Goal: Transaction & Acquisition: Purchase product/service

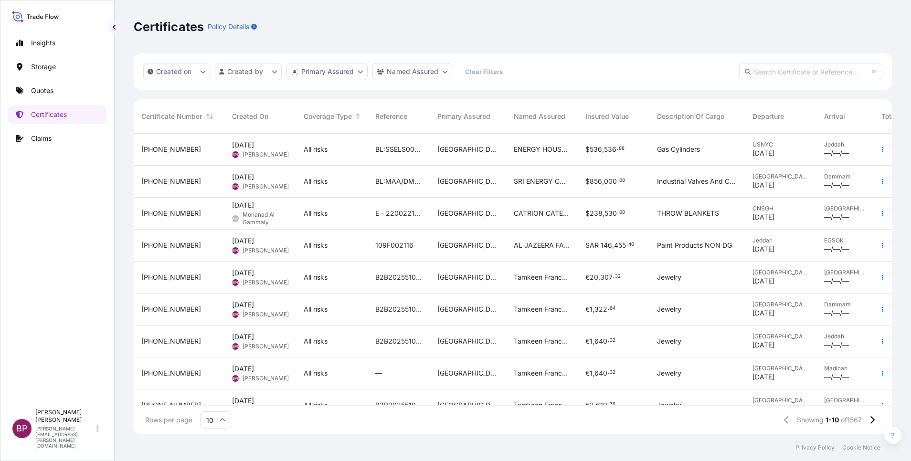
scroll to position [295, 747]
click at [52, 89] on p "Quotes" at bounding box center [42, 91] width 22 height 10
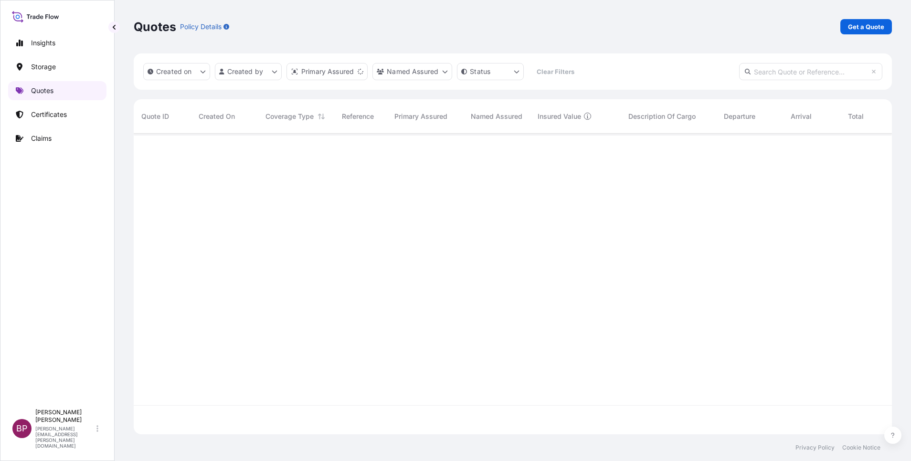
scroll to position [295, 747]
click at [871, 28] on p "Get a Quote" at bounding box center [866, 27] width 36 height 10
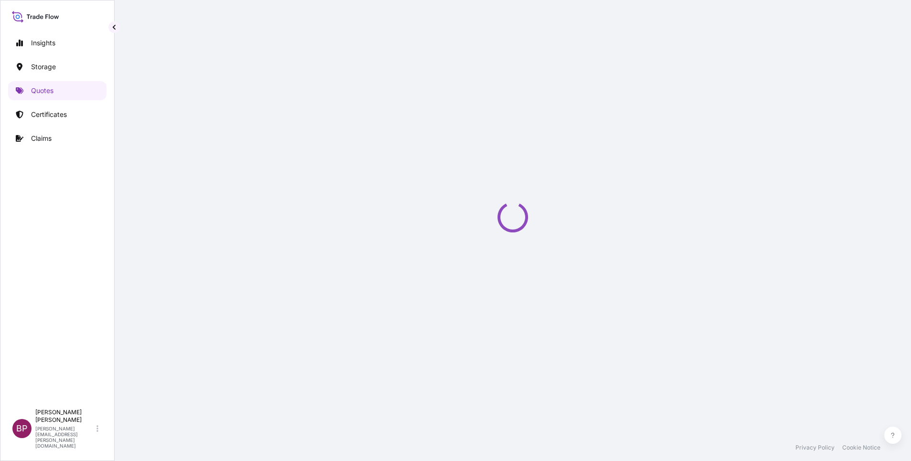
select select "Water"
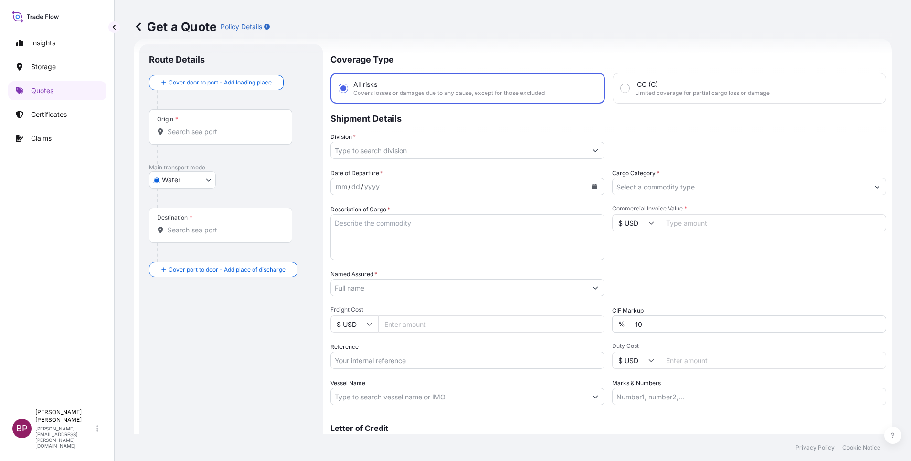
scroll to position [15, 0]
click at [642, 223] on div "$ USD" at bounding box center [636, 222] width 48 height 17
click at [628, 258] on div "€ EUR" at bounding box center [630, 249] width 40 height 18
type input "€ EUR"
click at [718, 224] on input "Commercial Invoice Value *" at bounding box center [773, 222] width 226 height 17
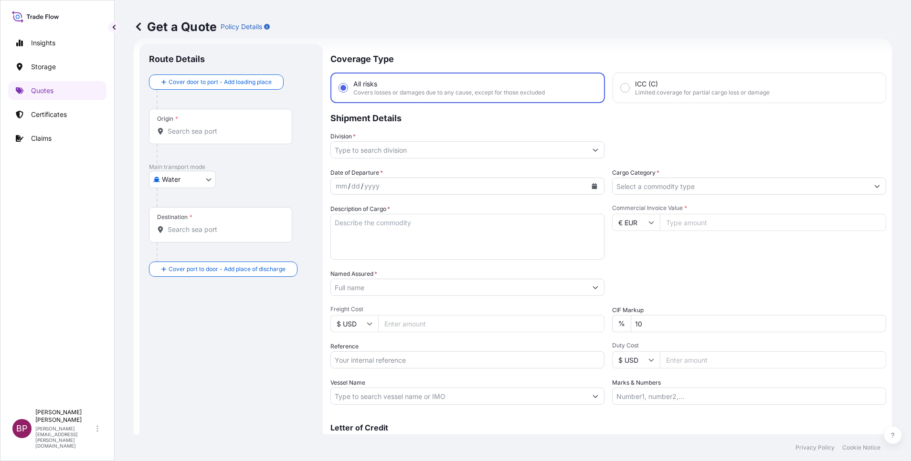
paste input "6898.98"
type input "6898.98"
drag, startPoint x: 637, startPoint y: 324, endPoint x: 544, endPoint y: 325, distance: 93.5
click at [569, 324] on div "Date of Departure * mm / dd / yyyy Cargo Category * Description of Cargo * Comm…" at bounding box center [608, 286] width 556 height 237
type input "0"
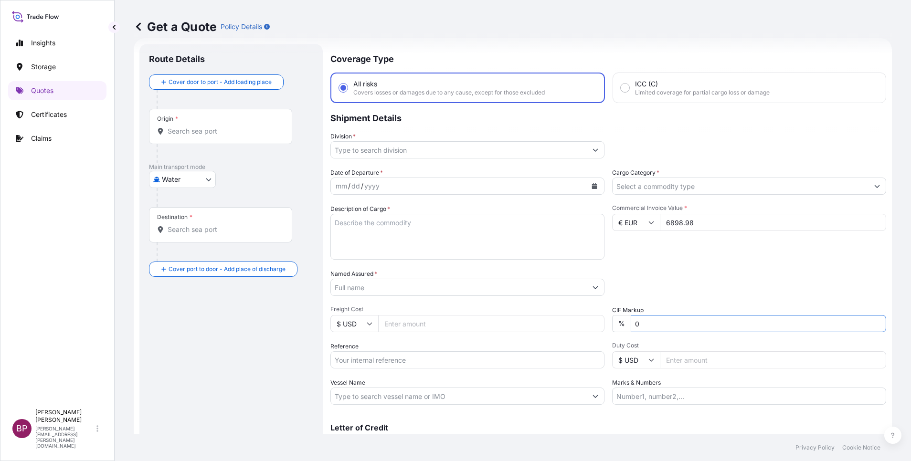
drag, startPoint x: 667, startPoint y: 266, endPoint x: 660, endPoint y: 269, distance: 7.9
click at [666, 266] on div "Date of Departure * mm / dd / yyyy Cargo Category * Description of Cargo * Comm…" at bounding box center [608, 286] width 556 height 237
click at [388, 228] on textarea "Description of Cargo *" at bounding box center [467, 237] width 274 height 46
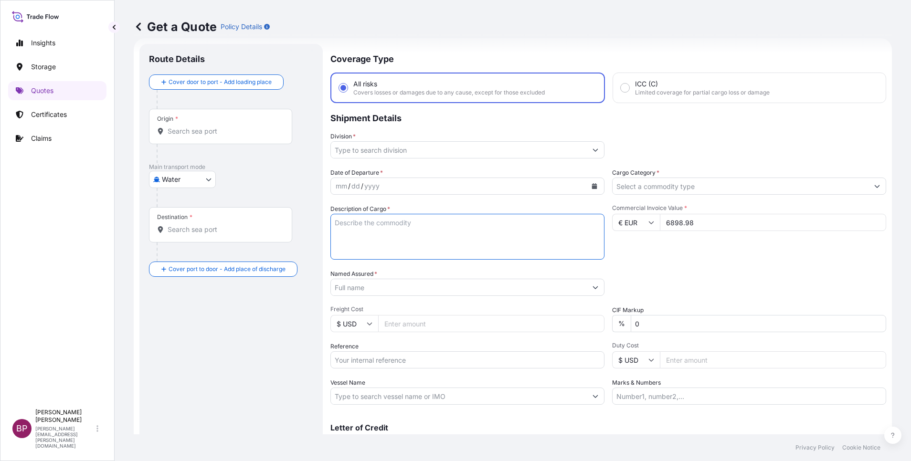
paste textarea "HWD parts"
type textarea "HWD parts"
click at [393, 363] on input "Reference" at bounding box center [467, 359] width 274 height 17
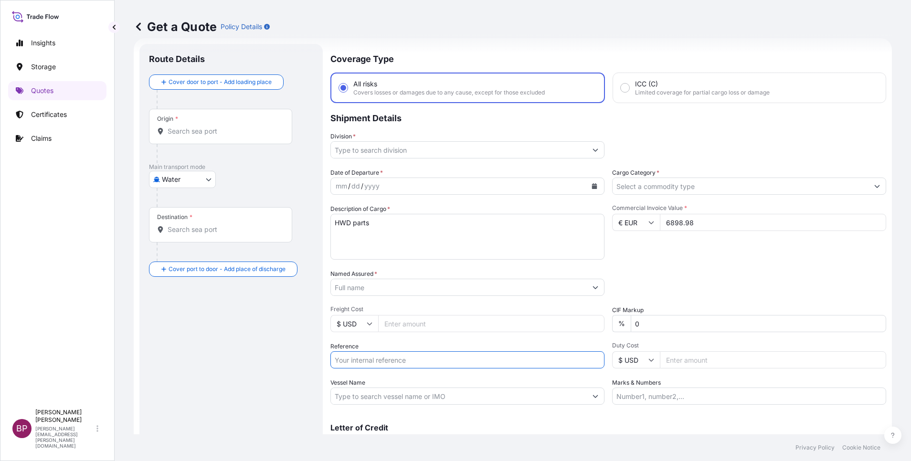
paste input "BL:7014006145 SSLS3045"
type input "BL:7014006145 SSLS3045"
click at [402, 288] on input "Named Assured *" at bounding box center [459, 287] width 256 height 17
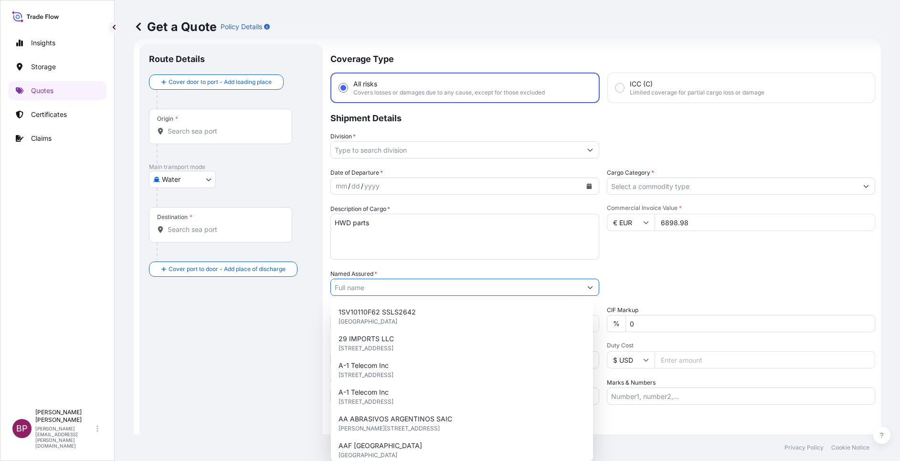
paste input "Advanced Construction Technology Services"
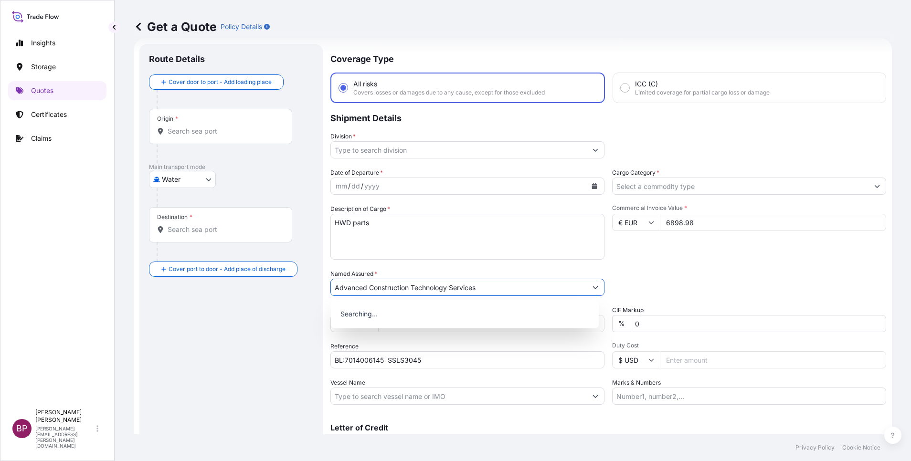
type input "Advanced Construction Technology Services"
click at [874, 187] on icon "Show suggestions" at bounding box center [877, 186] width 6 height 6
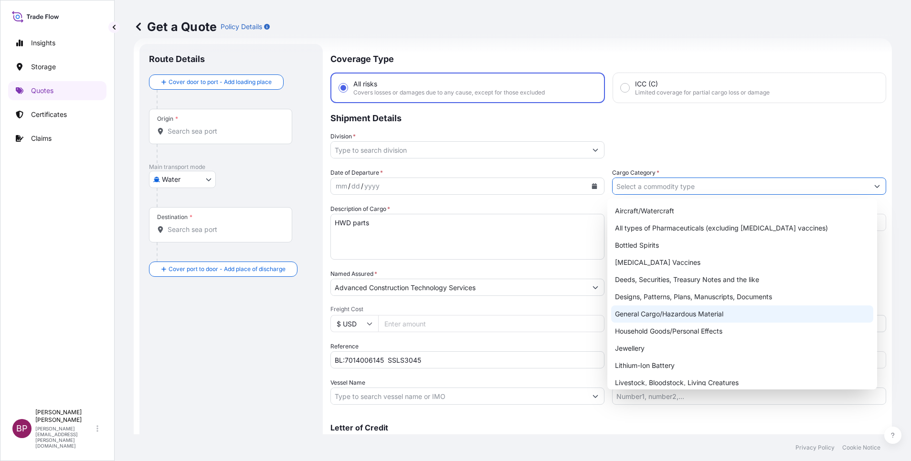
click at [686, 311] on div "General Cargo/Hazardous Material" at bounding box center [742, 313] width 262 height 17
type input "General Cargo/Hazardous Material"
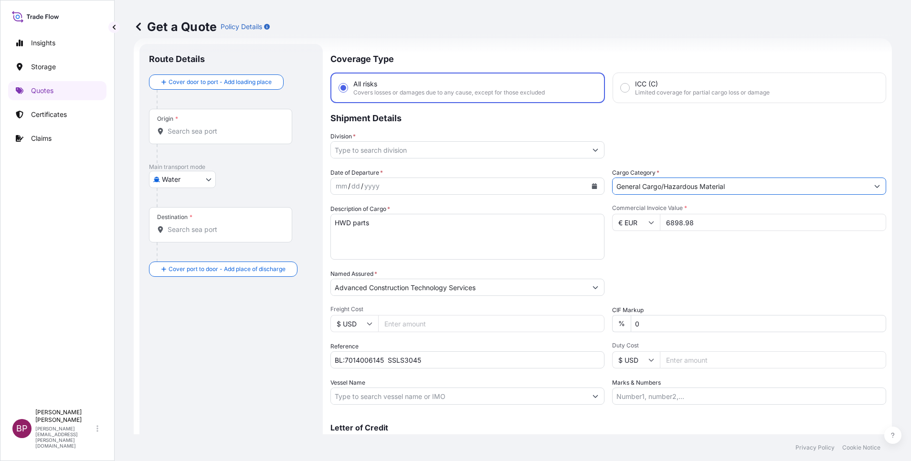
click at [590, 153] on button "Show suggestions" at bounding box center [595, 149] width 17 height 17
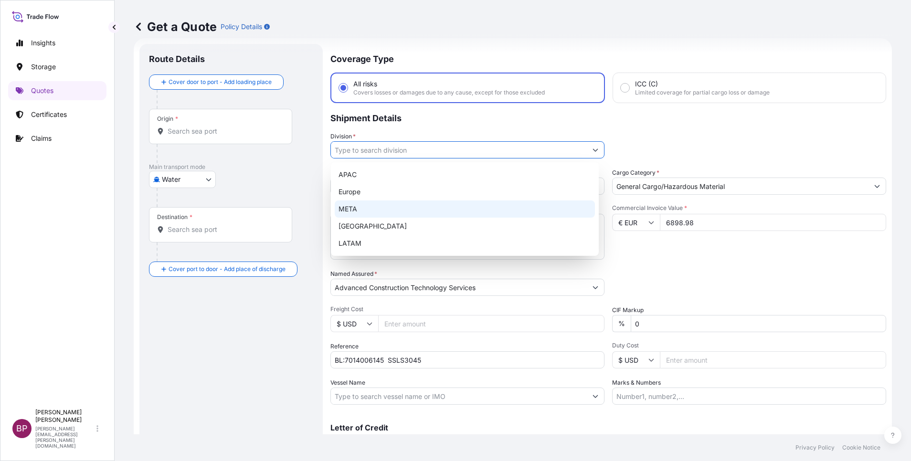
click at [412, 207] on div "META" at bounding box center [465, 208] width 260 height 17
type input "META"
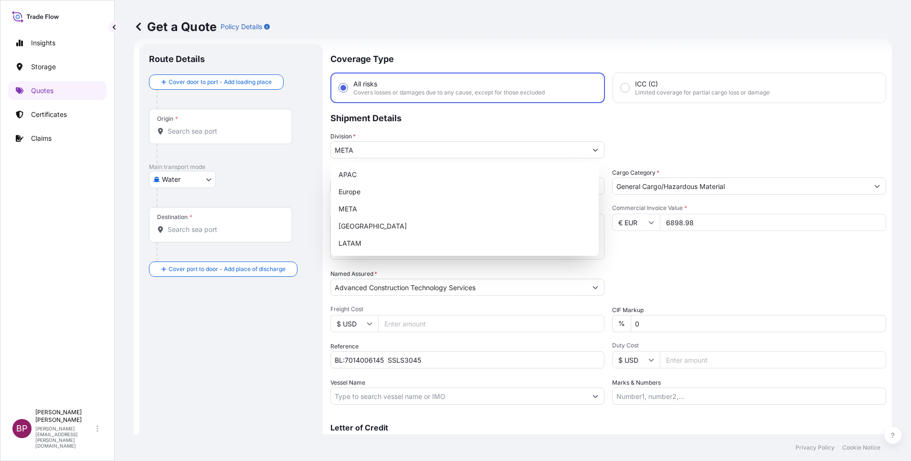
click at [686, 276] on div "Packing Category Type to search a container mode Please select a primary mode o…" at bounding box center [749, 282] width 274 height 27
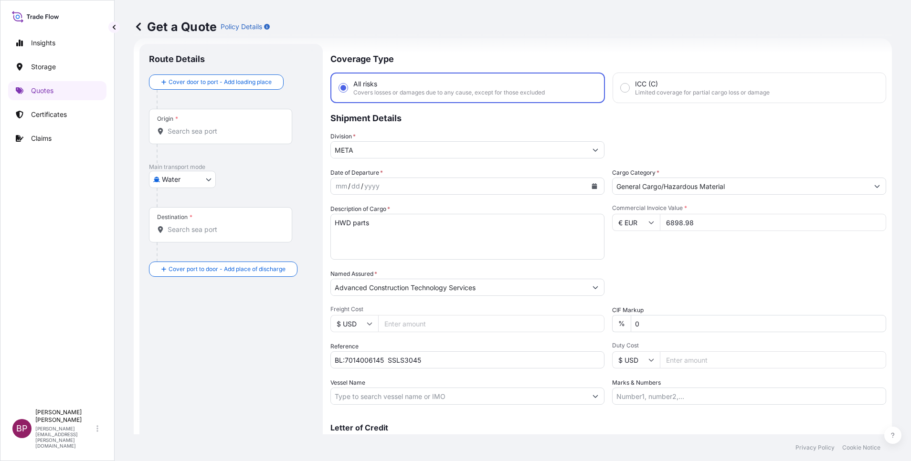
click at [591, 185] on icon "Calendar" at bounding box center [594, 186] width 6 height 6
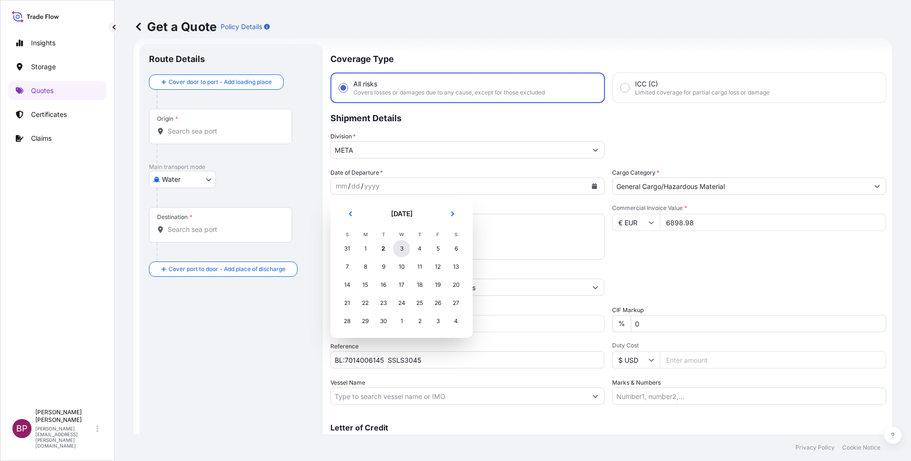
click at [399, 250] on div "3" at bounding box center [401, 248] width 17 height 17
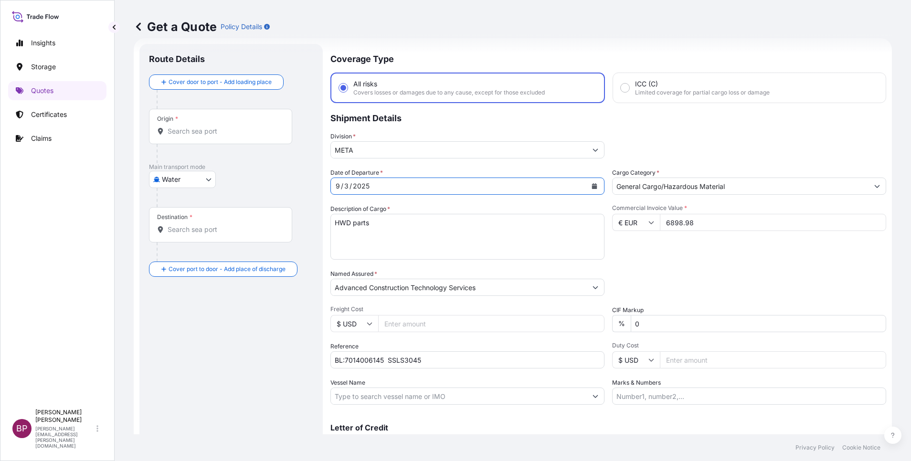
click at [208, 182] on body "Insights Storage Quotes Certificates Claims BP [PERSON_NAME] Kurian [EMAIL_ADDR…" at bounding box center [455, 230] width 911 height 461
click at [183, 201] on div "Air" at bounding box center [182, 204] width 59 height 17
select select "Air"
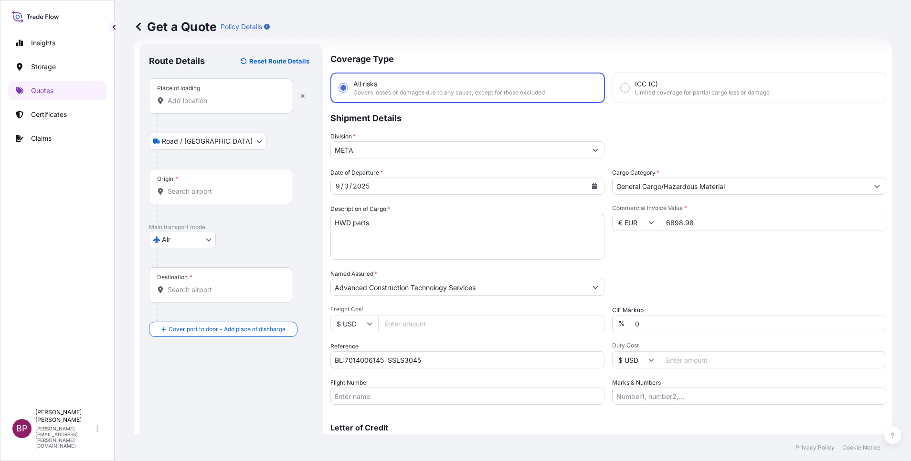
click at [213, 98] on input "Place of loading" at bounding box center [224, 101] width 113 height 10
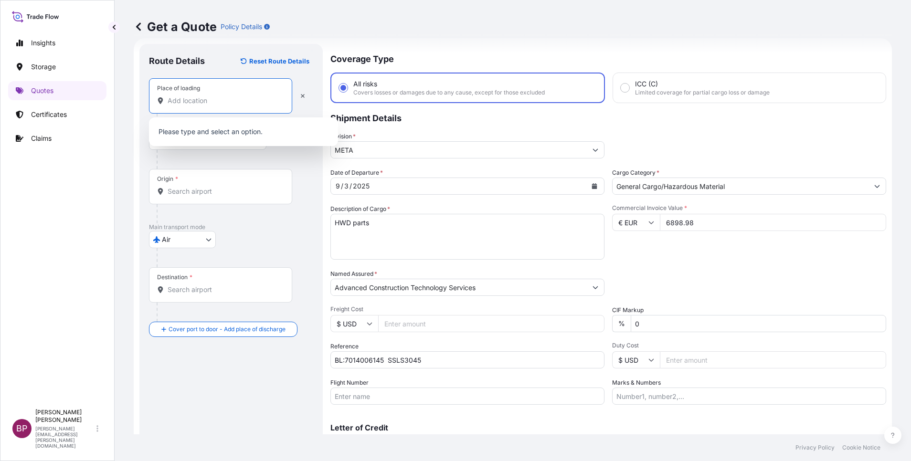
paste input "[GEOGRAPHIC_DATA]"
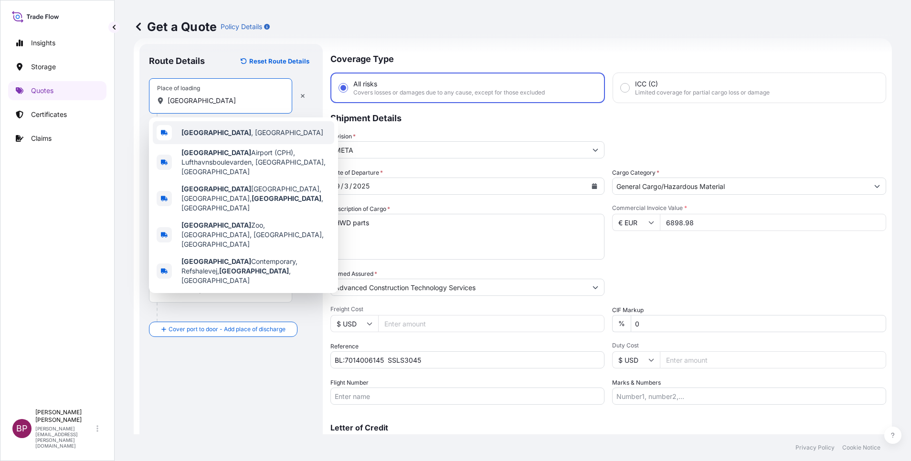
click at [241, 132] on span "[GEOGRAPHIC_DATA] , [GEOGRAPHIC_DATA]" at bounding box center [252, 133] width 142 height 10
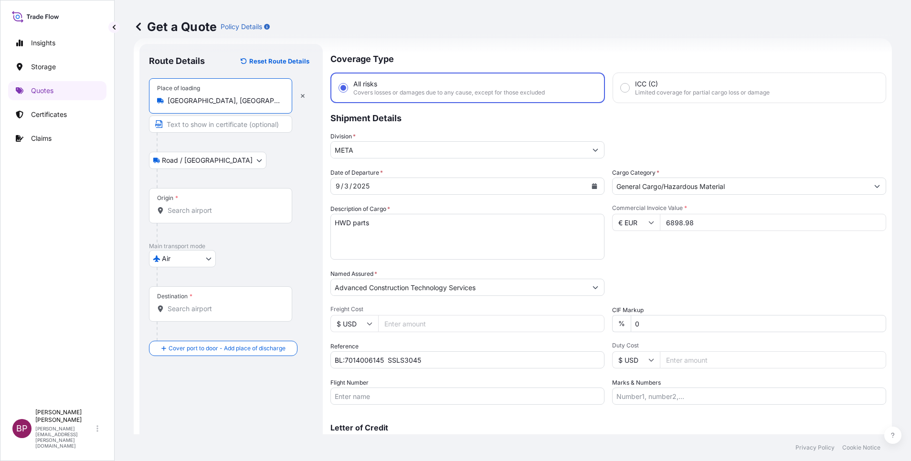
type input "[GEOGRAPHIC_DATA], [GEOGRAPHIC_DATA]"
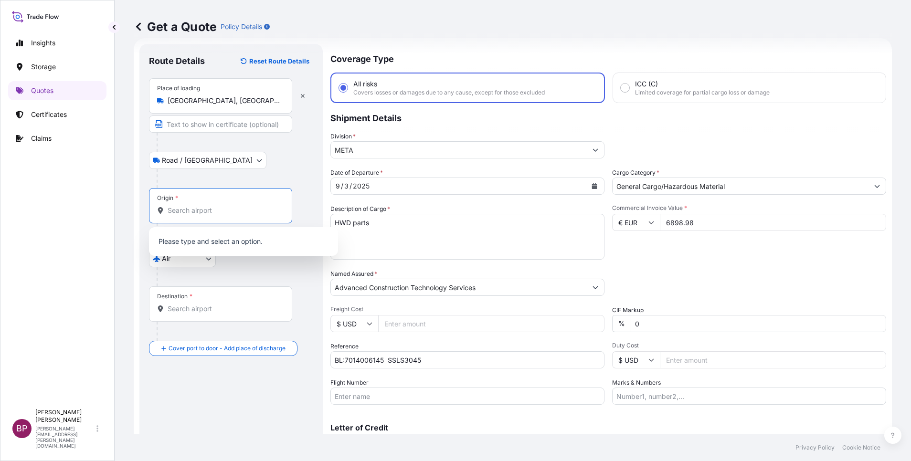
click at [218, 211] on input "Origin *" at bounding box center [224, 211] width 113 height 10
paste input "[GEOGRAPHIC_DATA]"
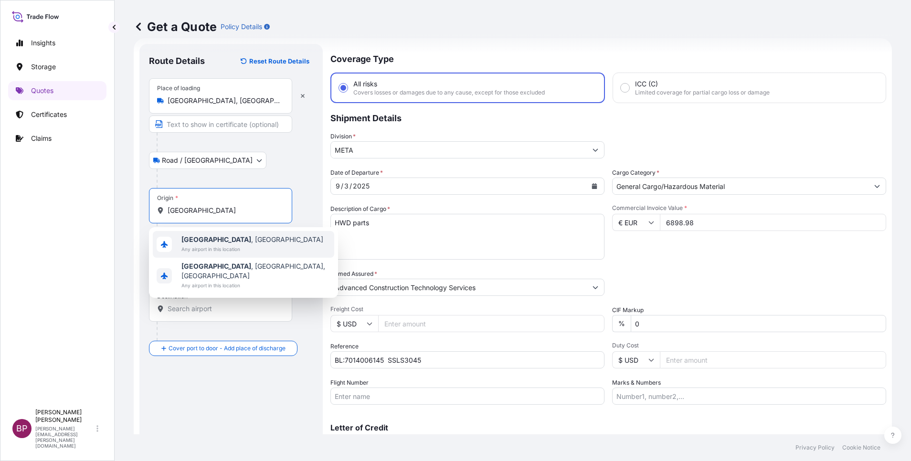
click at [245, 239] on span "[GEOGRAPHIC_DATA] , [GEOGRAPHIC_DATA]" at bounding box center [252, 240] width 142 height 10
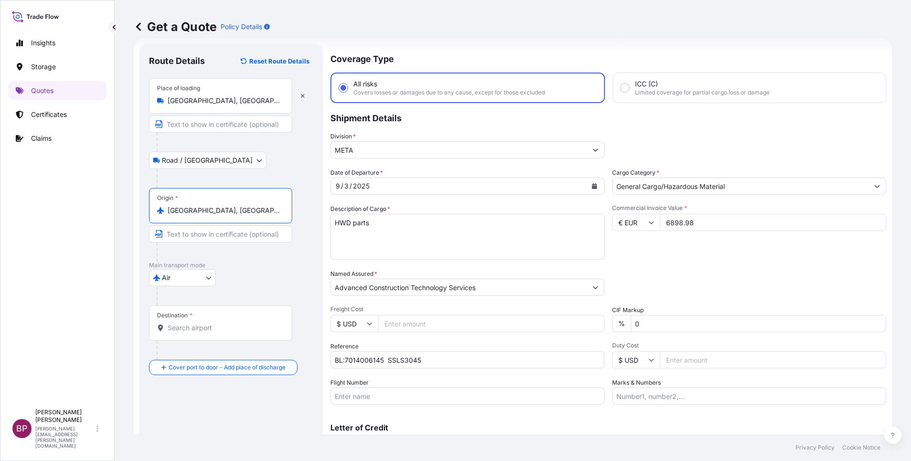
type input "[GEOGRAPHIC_DATA], [GEOGRAPHIC_DATA]"
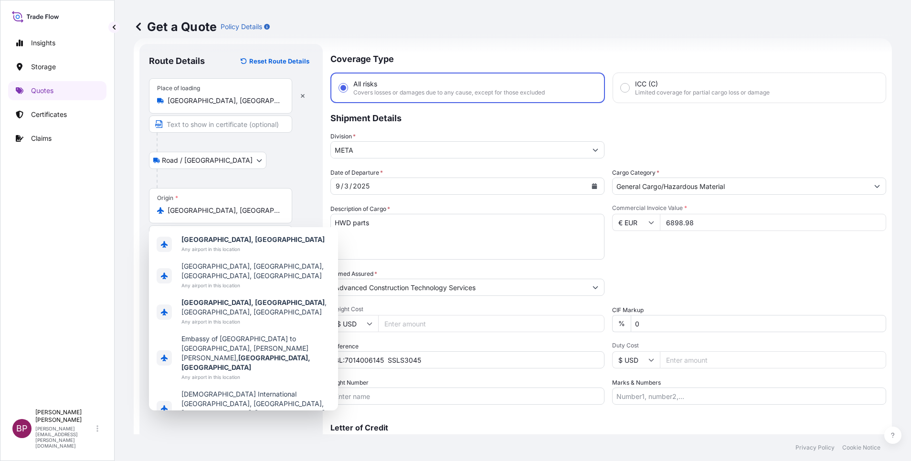
drag, startPoint x: 301, startPoint y: 187, endPoint x: 300, endPoint y: 231, distance: 44.9
click at [301, 187] on div at bounding box center [235, 178] width 157 height 19
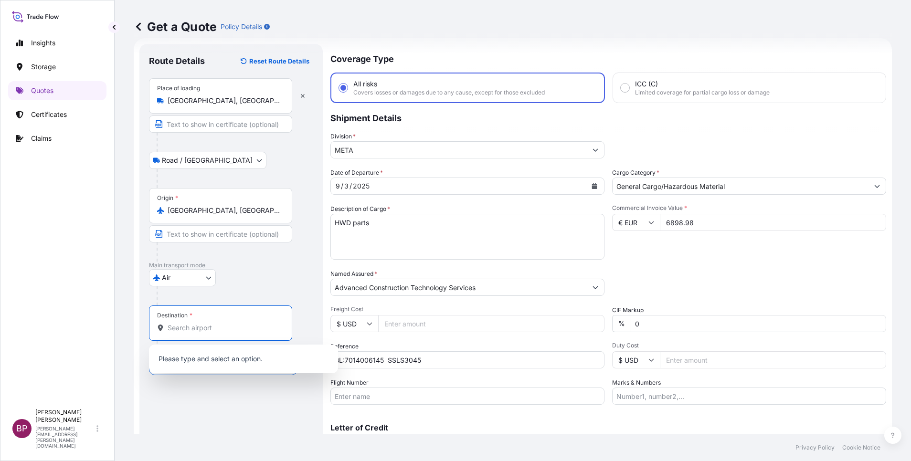
click at [205, 325] on input "Destination *" at bounding box center [224, 328] width 113 height 10
paste input "Jeddah"
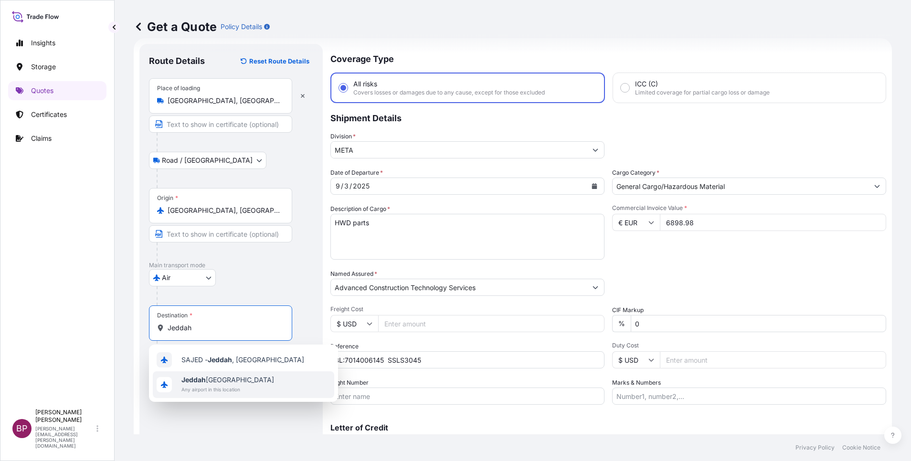
click at [234, 389] on span "Any airport in this location" at bounding box center [227, 390] width 93 height 10
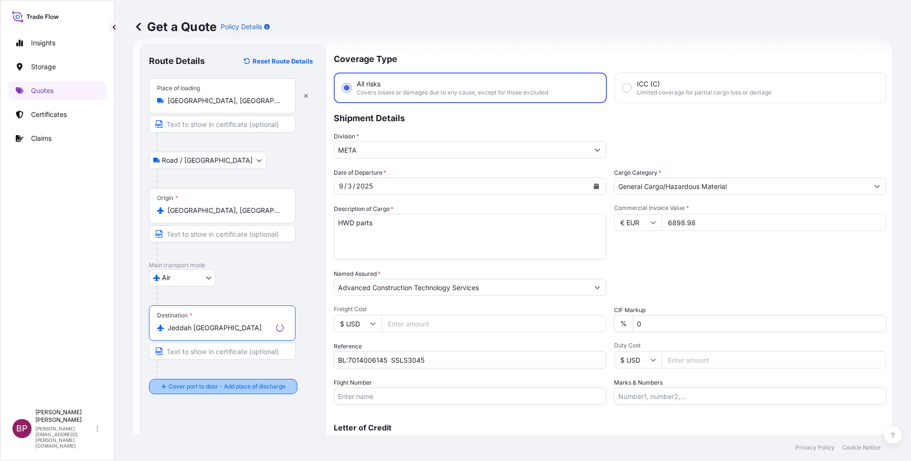
type input "Jeddah [GEOGRAPHIC_DATA]"
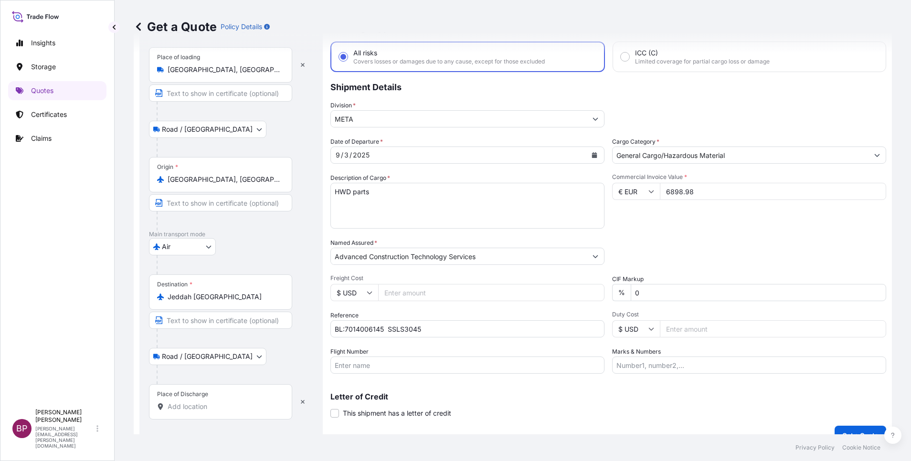
scroll to position [63, 0]
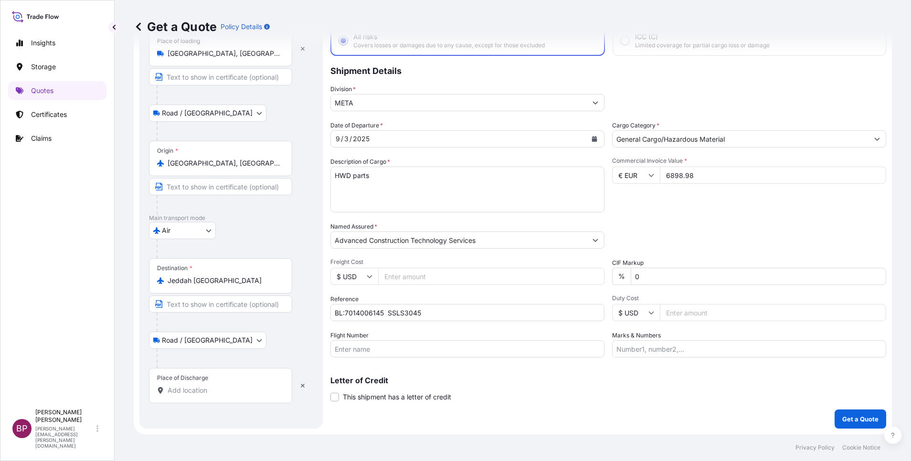
click at [235, 390] on input "Place of Discharge" at bounding box center [224, 391] width 113 height 10
paste input "Jeddah"
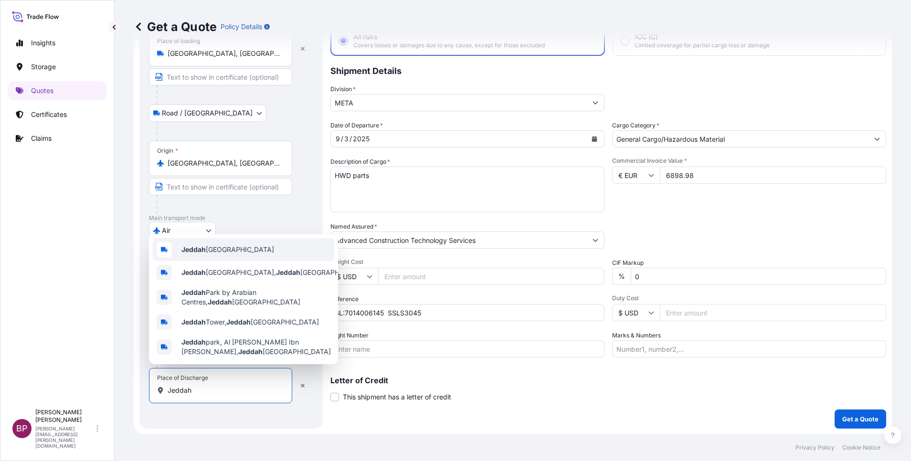
click at [224, 250] on span "Jeddah [GEOGRAPHIC_DATA]" at bounding box center [227, 250] width 93 height 10
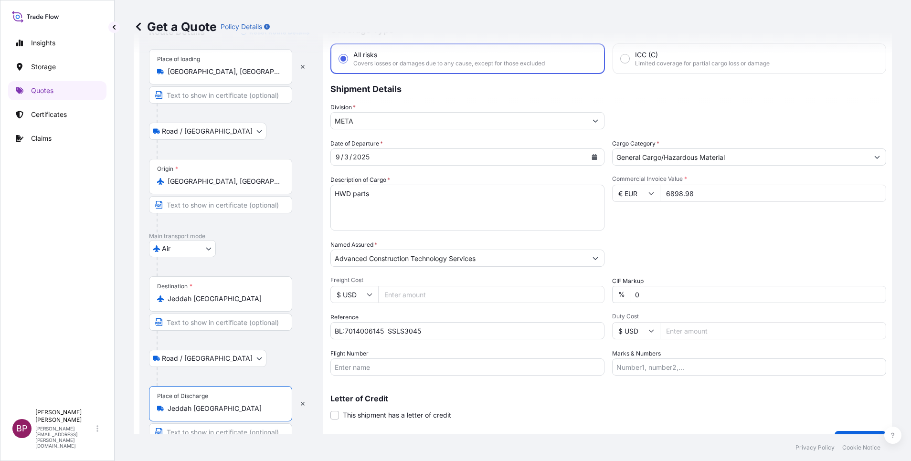
scroll to position [66, 0]
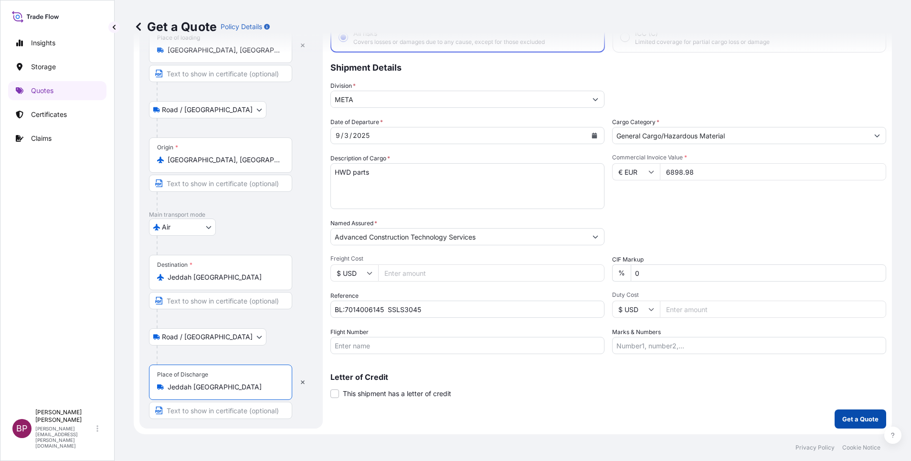
type input "Jeddah [GEOGRAPHIC_DATA]"
click at [858, 419] on p "Get a Quote" at bounding box center [860, 419] width 36 height 10
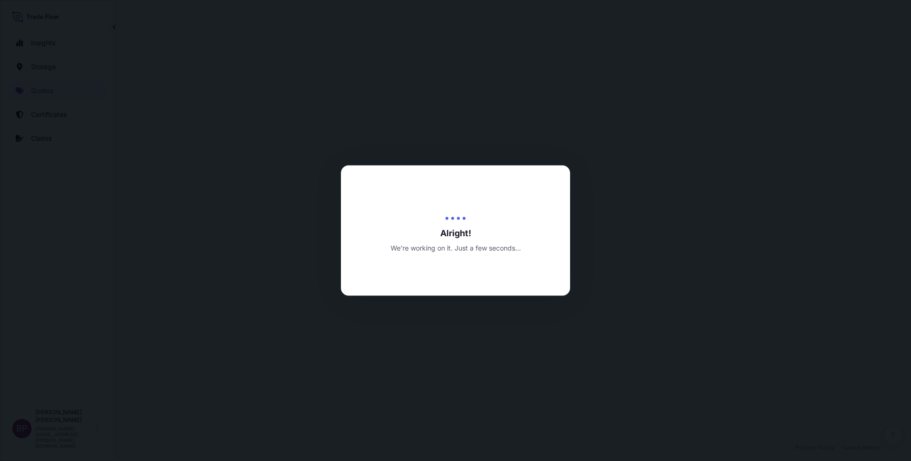
select select "Road / [GEOGRAPHIC_DATA]"
select select "Air"
select select "Road / [GEOGRAPHIC_DATA]"
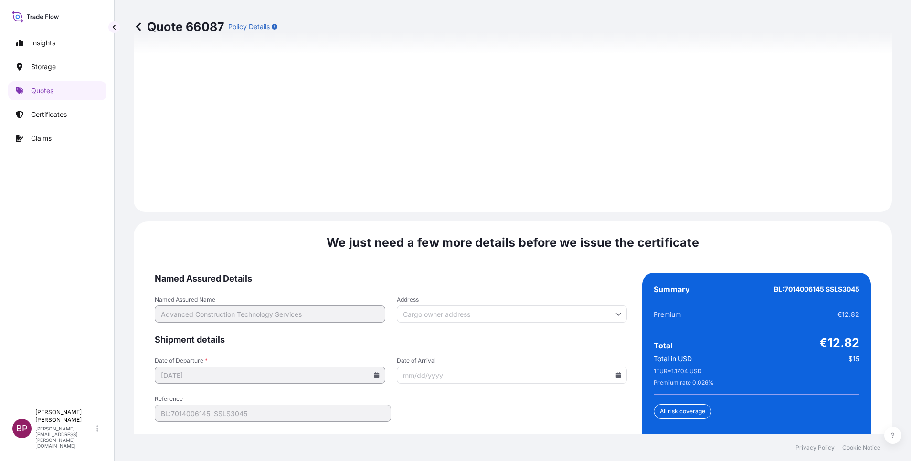
scroll to position [1464, 0]
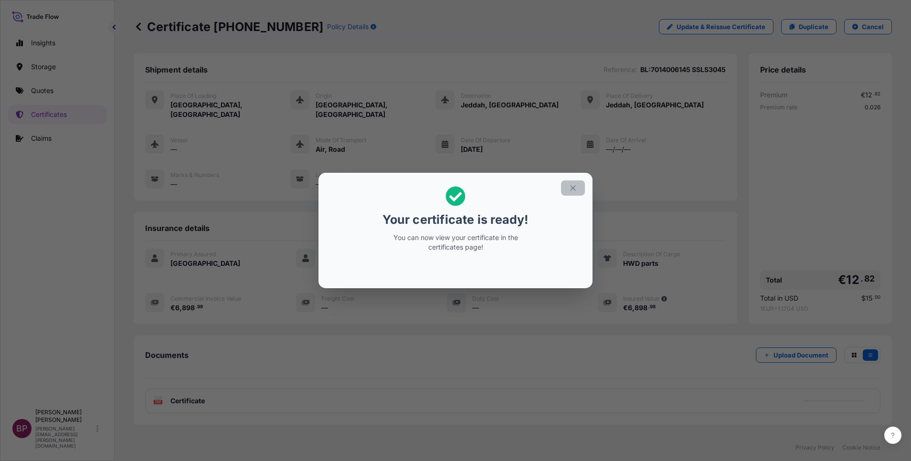
click at [574, 192] on icon "button" at bounding box center [572, 188] width 9 height 9
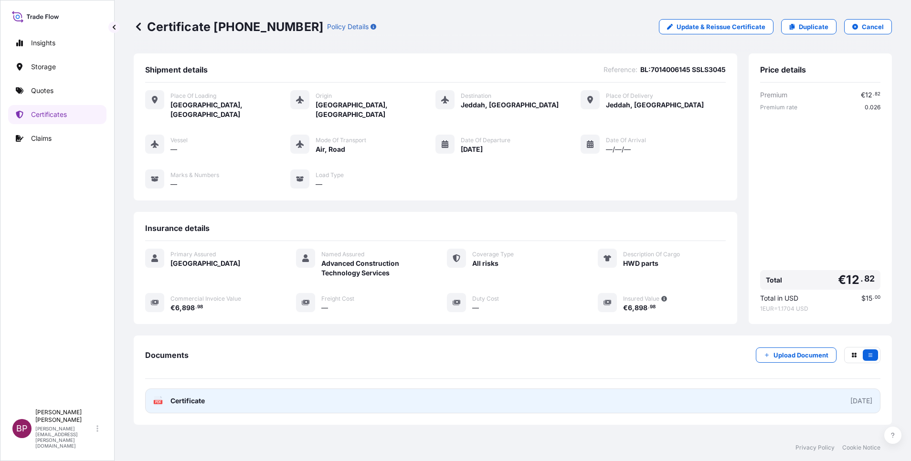
click at [185, 396] on span "Certificate" at bounding box center [187, 401] width 34 height 10
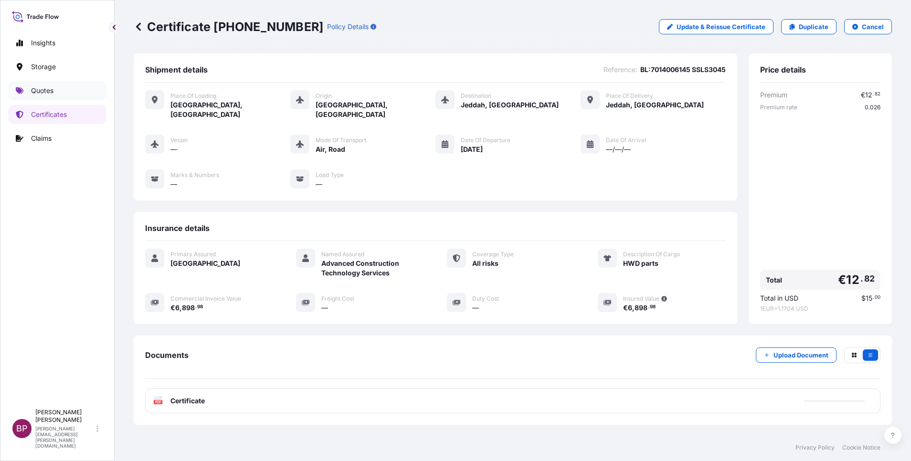
click at [46, 89] on p "Quotes" at bounding box center [42, 91] width 22 height 10
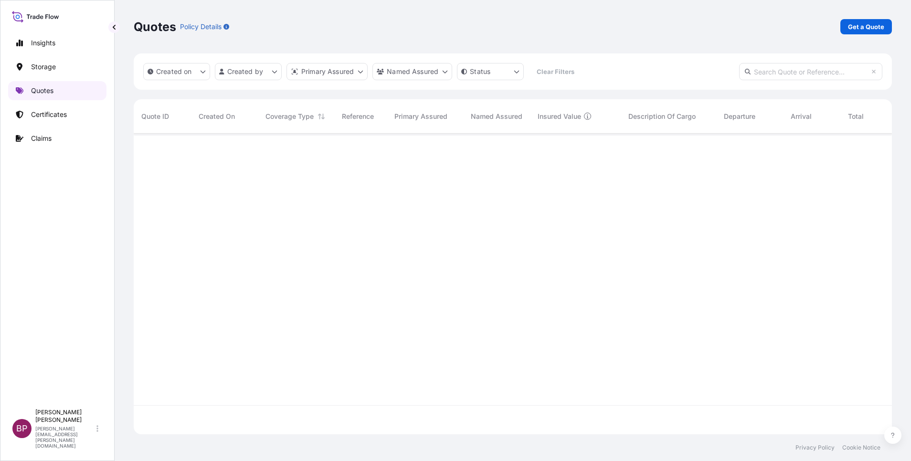
scroll to position [295, 747]
click at [871, 28] on p "Get a Quote" at bounding box center [866, 27] width 36 height 10
select select "Water"
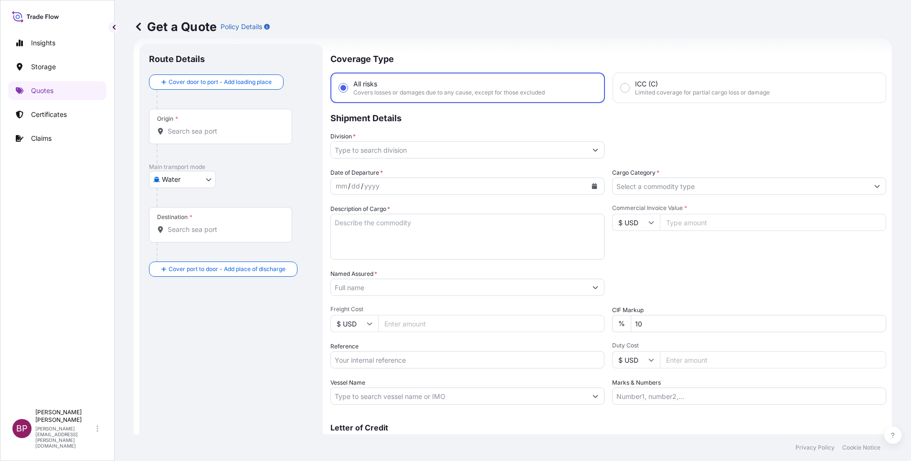
click at [645, 227] on input "$ USD" at bounding box center [636, 222] width 48 height 17
click at [629, 141] on div "﷼ SAR" at bounding box center [630, 132] width 40 height 18
type input "﷼ SAR"
click at [700, 230] on input "Commercial Invoice Value *" at bounding box center [773, 222] width 226 height 17
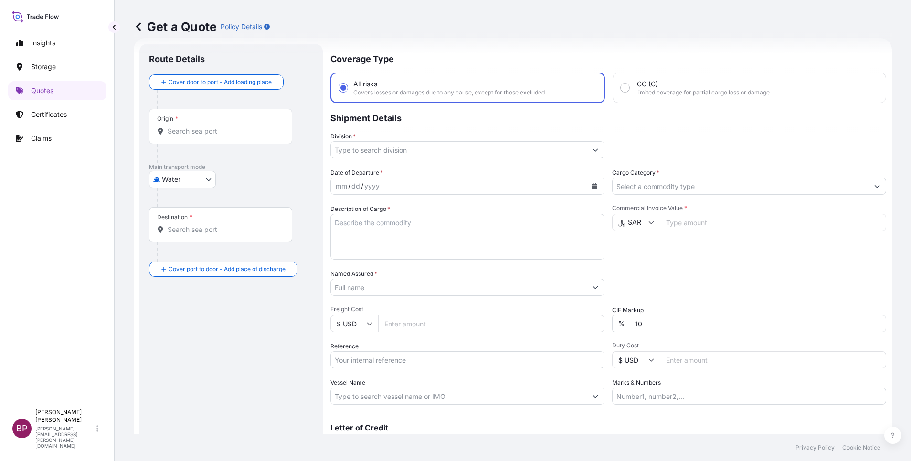
paste input "160000"
type input "160000"
click at [456, 241] on textarea "Description of Cargo *" at bounding box center [467, 237] width 274 height 46
paste textarea "Point Machines"
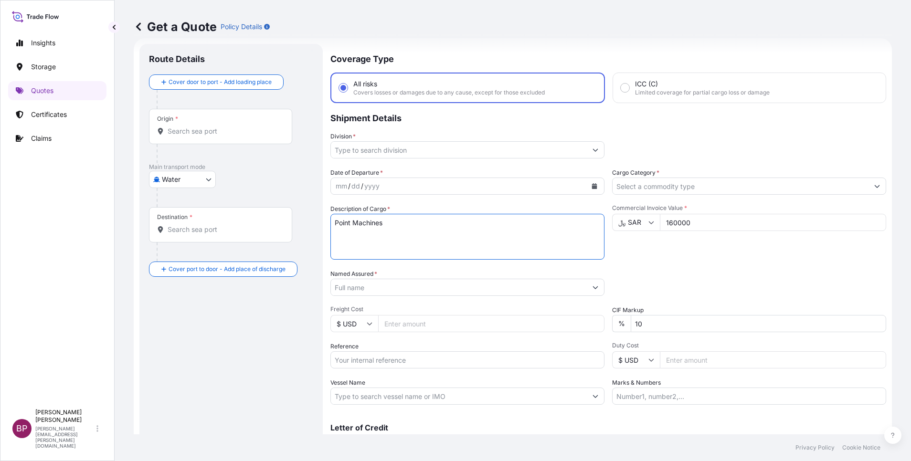
type textarea "Point Machines"
click at [396, 359] on input "Reference" at bounding box center [467, 359] width 274 height 17
paste input "SSLS3088A"
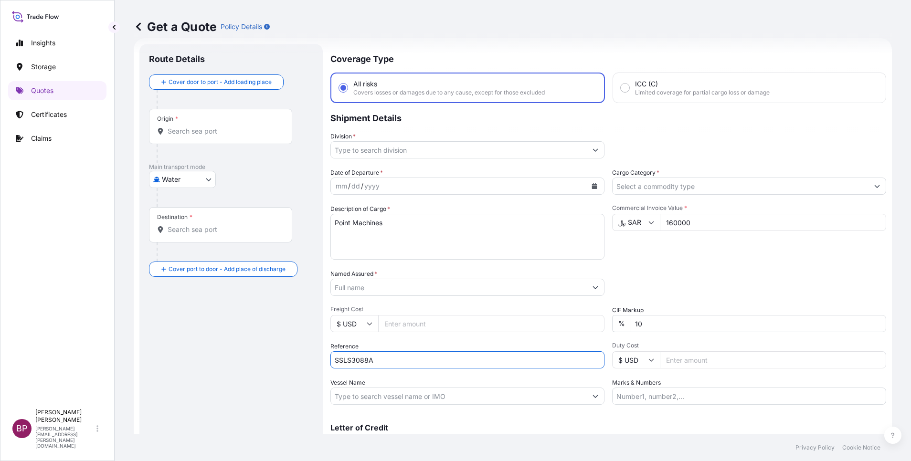
type input "SSLS3088A"
click at [469, 240] on textarea "Point Machines" at bounding box center [467, 237] width 274 height 46
paste textarea "Hitachi Rail Solutions (CR 1010773405)"
type textarea "Point Machines"
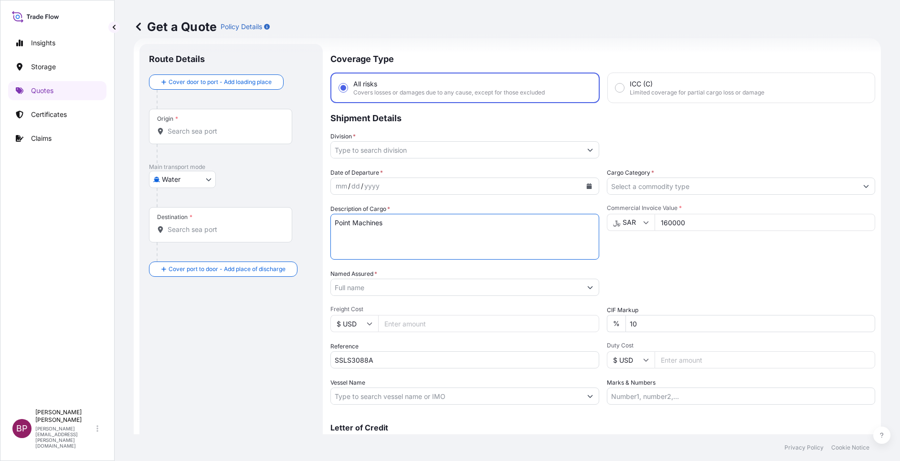
click at [405, 286] on input "Named Assured *" at bounding box center [456, 287] width 251 height 17
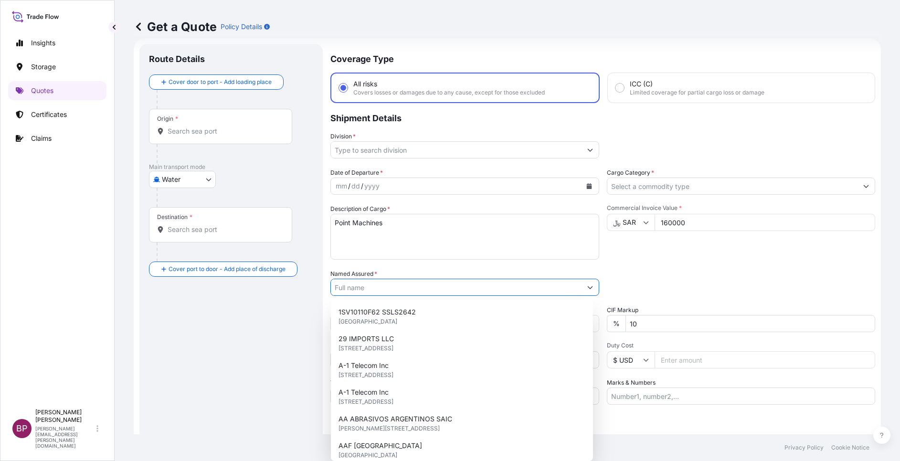
paste input "Hitachi Rail Solutions (CR 1010773405)"
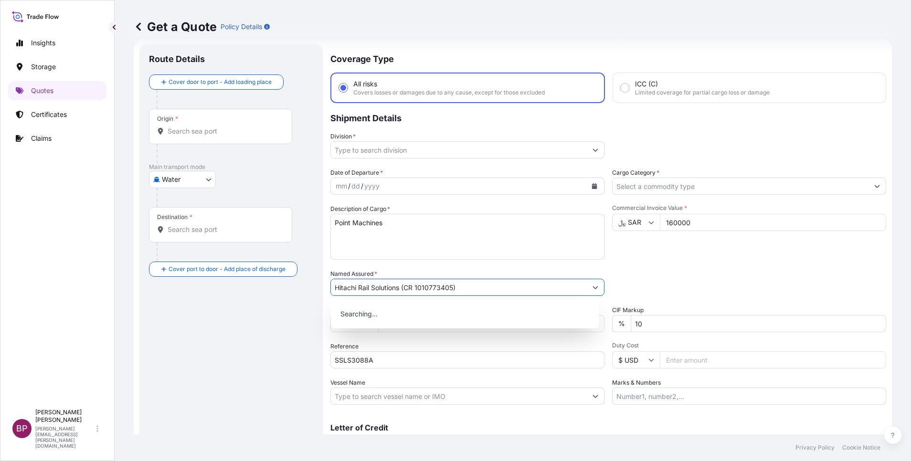
type input "Hitachi Rail Solutions (CR 1010773405)"
click at [587, 188] on button "Calendar" at bounding box center [594, 185] width 15 height 15
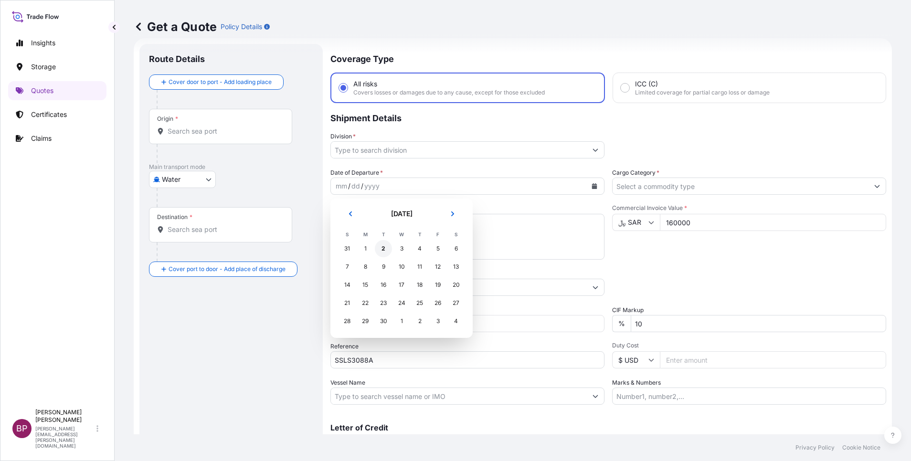
click at [382, 250] on div "2" at bounding box center [383, 248] width 17 height 17
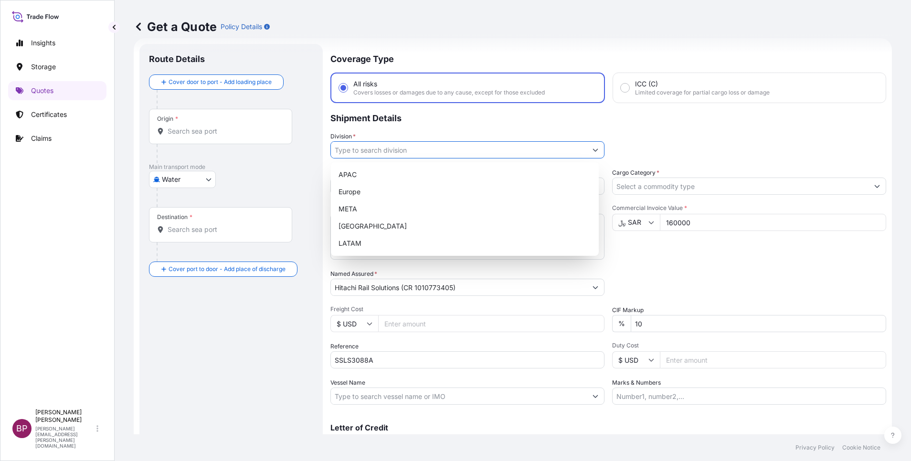
click at [587, 152] on button "Show suggestions" at bounding box center [595, 149] width 17 height 17
click at [417, 210] on div "META" at bounding box center [465, 208] width 260 height 17
type input "META"
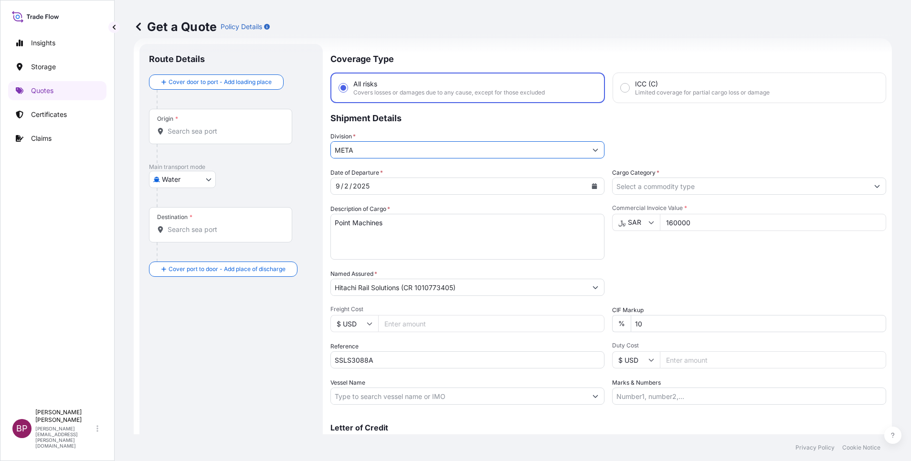
click at [868, 188] on button "Show suggestions" at bounding box center [876, 186] width 17 height 17
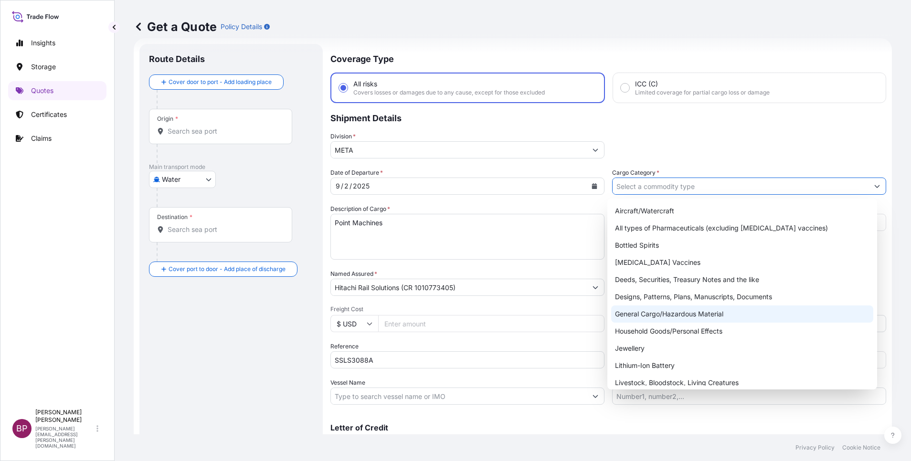
click at [682, 313] on div "General Cargo/Hazardous Material" at bounding box center [742, 313] width 262 height 17
type input "General Cargo/Hazardous Material"
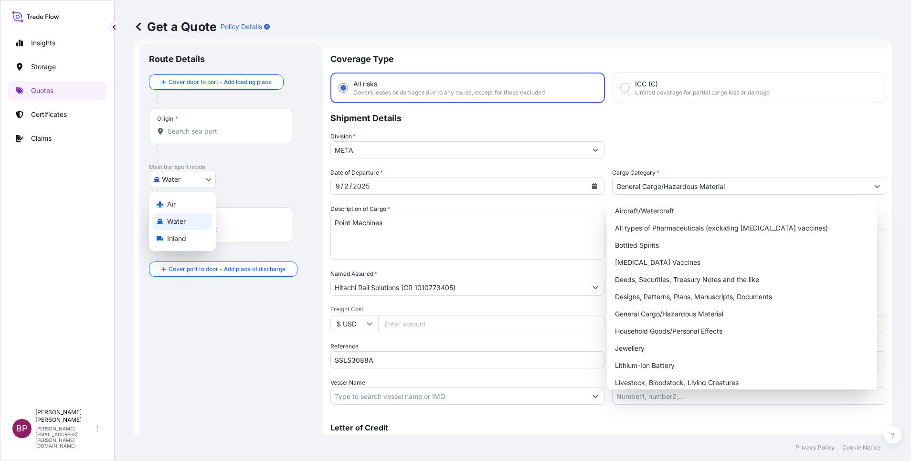
click at [201, 182] on body "20 options available. Insights Storage Quotes Certificates Claims BP [PERSON_NA…" at bounding box center [455, 230] width 911 height 461
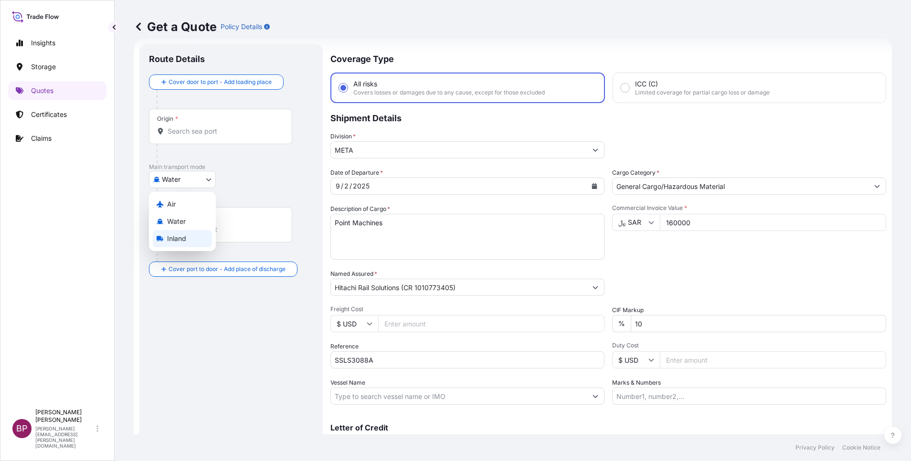
click at [189, 236] on div "Inland" at bounding box center [182, 238] width 59 height 17
select select "Inland"
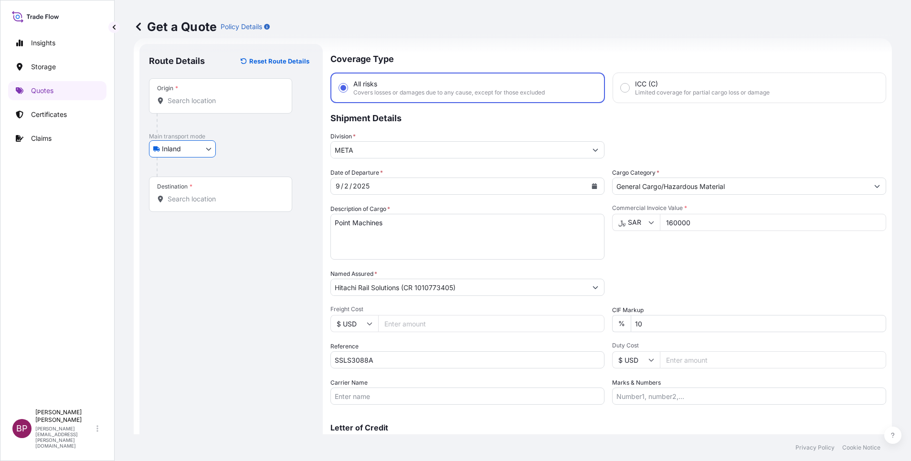
click at [228, 98] on input "Origin *" at bounding box center [224, 101] width 113 height 10
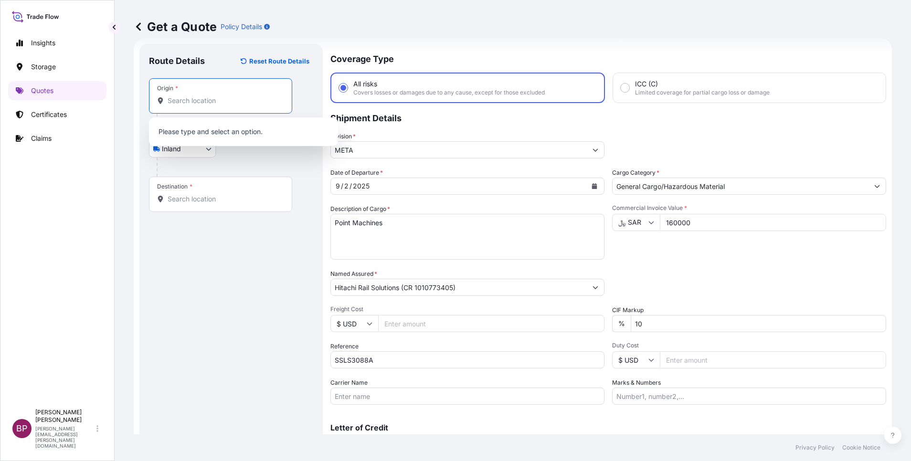
paste input "Qbah"
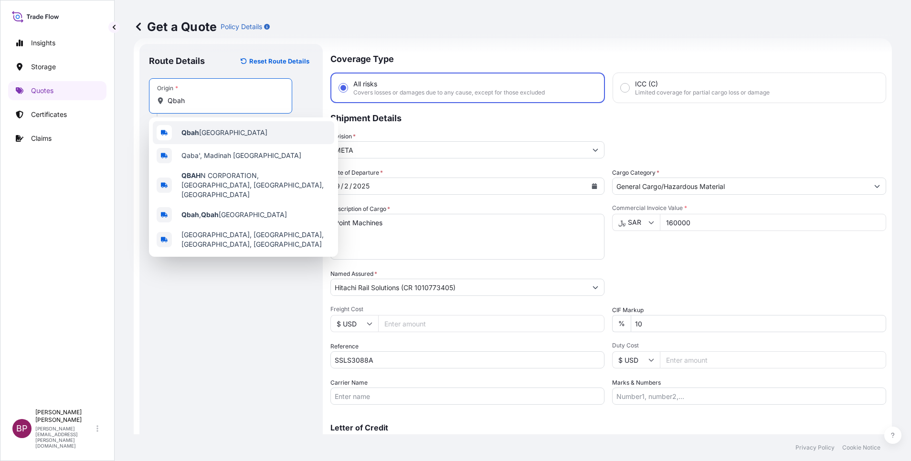
click at [236, 135] on span "Qbah [GEOGRAPHIC_DATA]" at bounding box center [224, 133] width 86 height 10
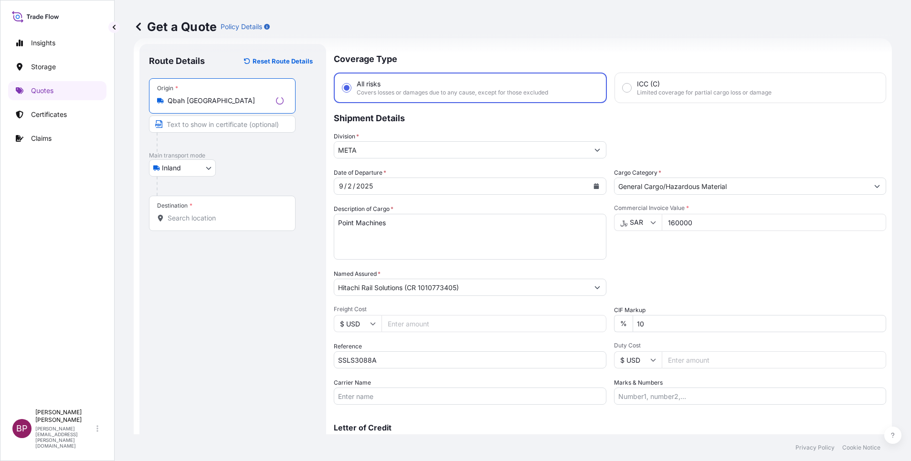
type input "Qbah [GEOGRAPHIC_DATA]"
click at [223, 219] on input "Destination *" at bounding box center [226, 218] width 116 height 10
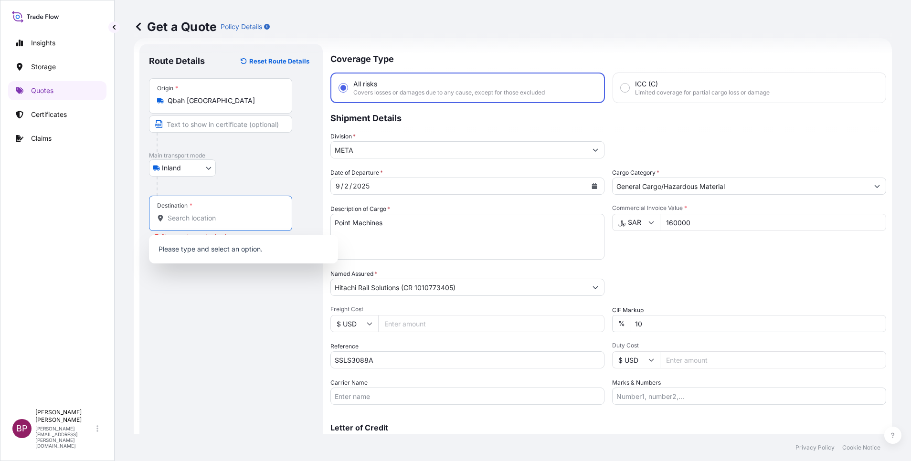
paste input "Al Nariyah"
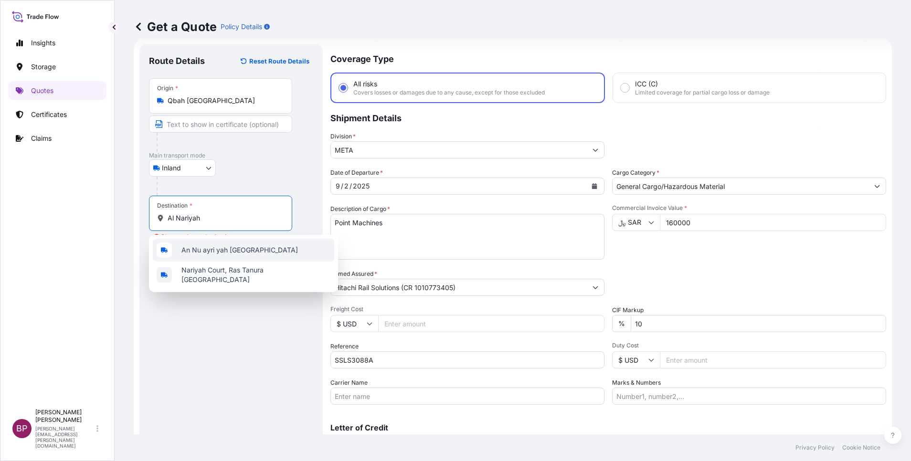
click at [253, 250] on span "An Nu ayri yah [GEOGRAPHIC_DATA]" at bounding box center [239, 250] width 116 height 10
type input "An Nu ayri yah [GEOGRAPHIC_DATA]"
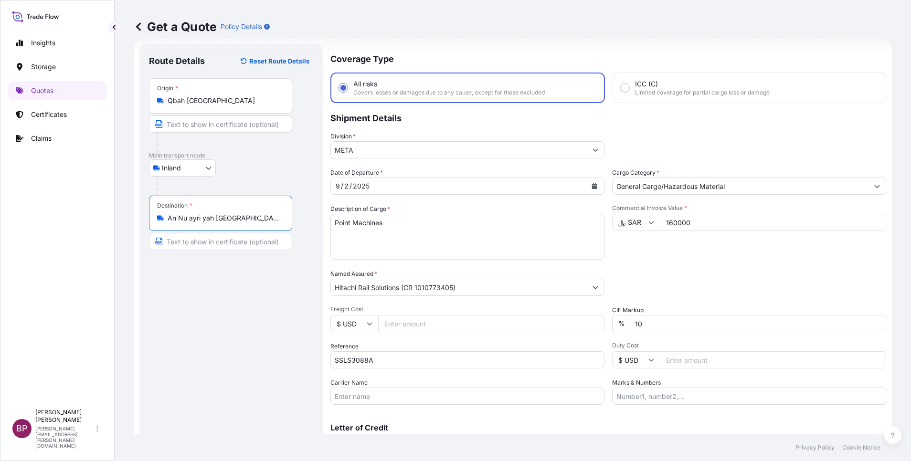
drag, startPoint x: 254, startPoint y: 222, endPoint x: 124, endPoint y: 222, distance: 129.8
click at [124, 222] on div "Get a Quote Policy Details Route Details Reset Route Details Place of loading R…" at bounding box center [513, 217] width 796 height 434
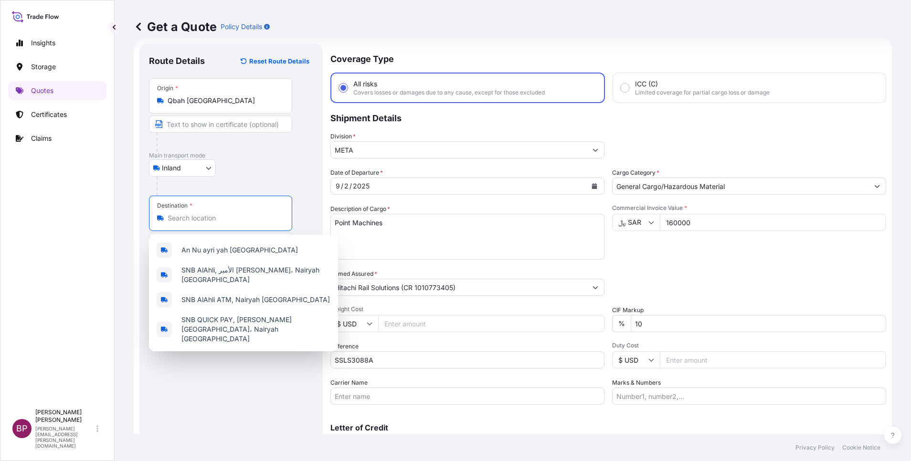
paste input "Al Nariyah"
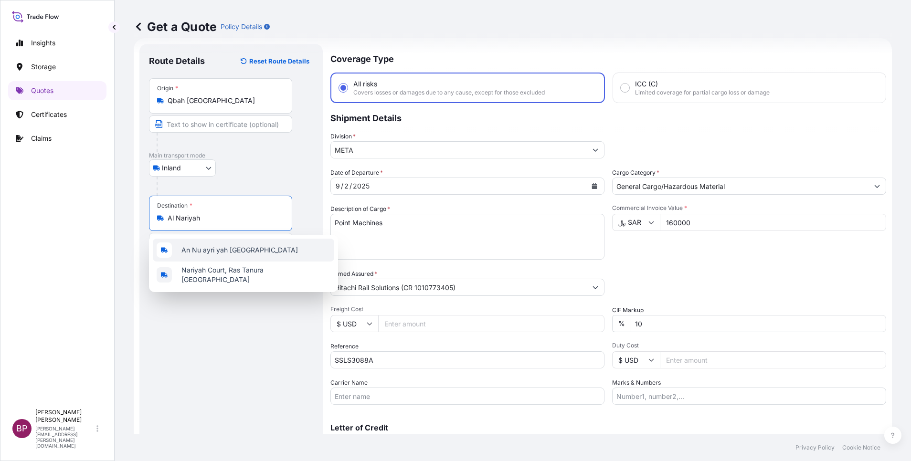
click at [245, 253] on span "An Nu ayri yah [GEOGRAPHIC_DATA]" at bounding box center [239, 250] width 116 height 10
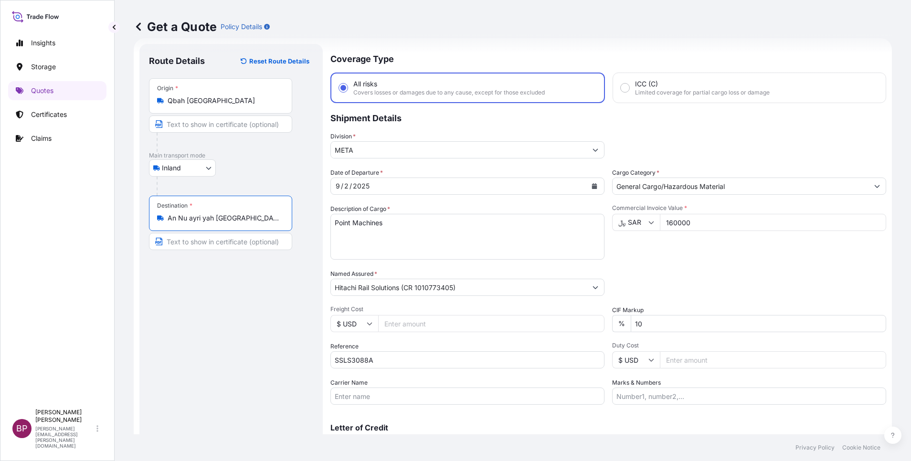
type input "An Nu ayri yah [GEOGRAPHIC_DATA]"
click at [238, 313] on div "Route Details Reset Route Details Place of loading Road / [GEOGRAPHIC_DATA] / I…" at bounding box center [233, 259] width 168 height 413
click at [711, 274] on div "Packing Category Type to search a container mode Please select a primary mode o…" at bounding box center [749, 282] width 274 height 27
drag, startPoint x: 645, startPoint y: 328, endPoint x: 466, endPoint y: 326, distance: 179.0
click at [477, 326] on div "Date of Departure * [DATE] Cargo Category * General Cargo/Hazardous Material De…" at bounding box center [608, 286] width 556 height 237
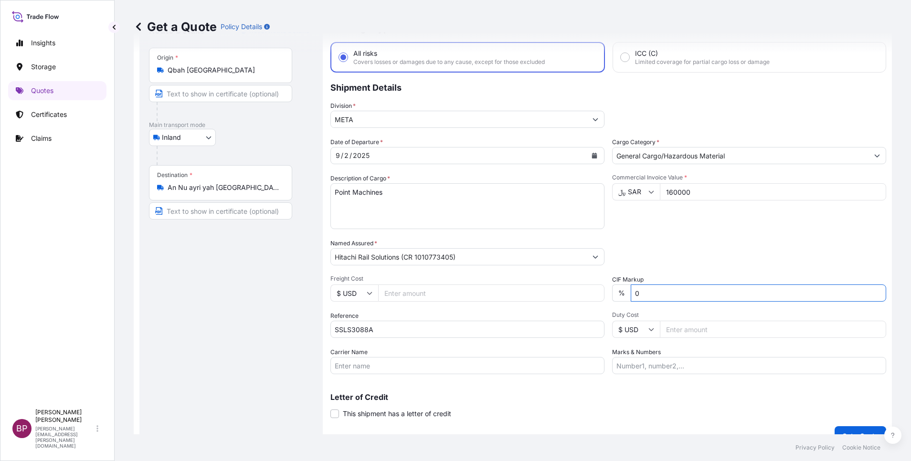
scroll to position [63, 0]
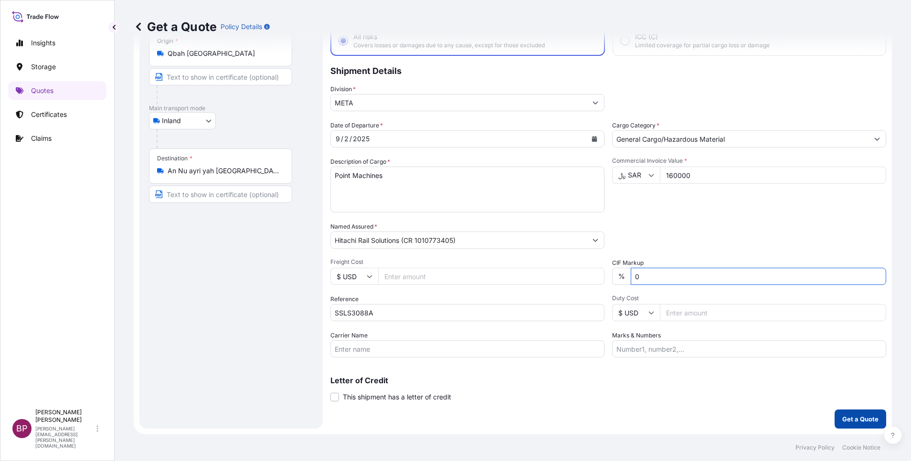
type input "0"
click at [846, 419] on p "Get a Quote" at bounding box center [860, 419] width 36 height 10
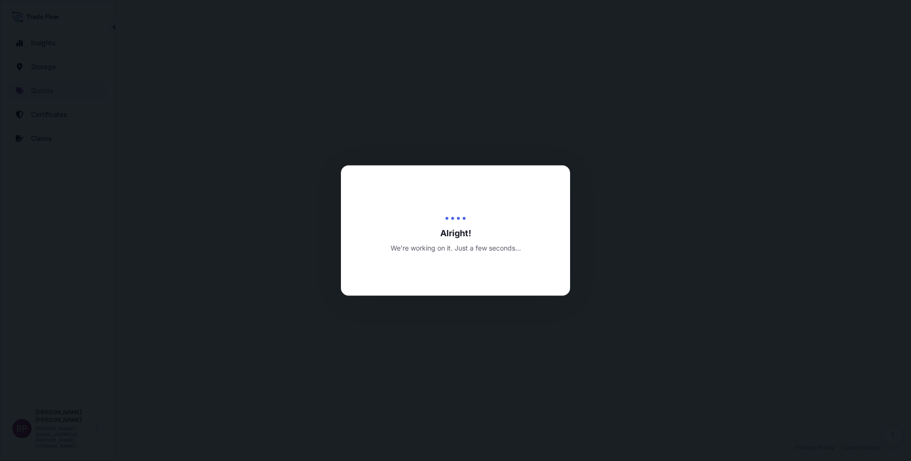
select select "Inland"
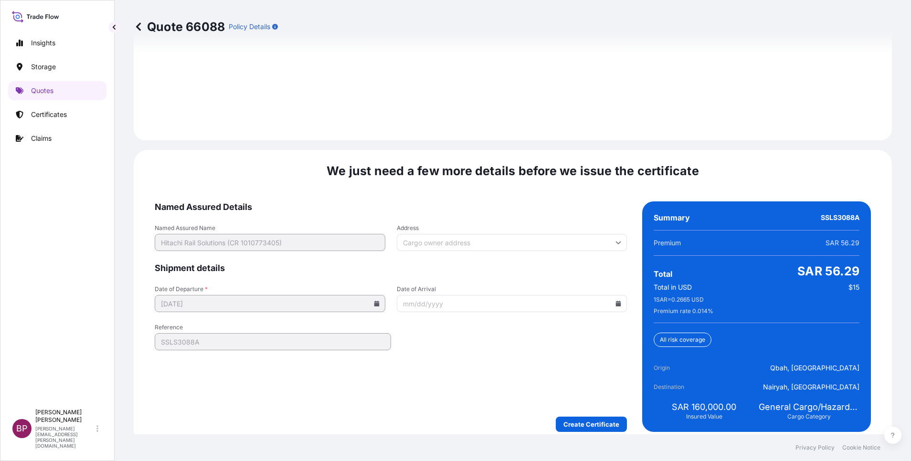
scroll to position [1388, 0]
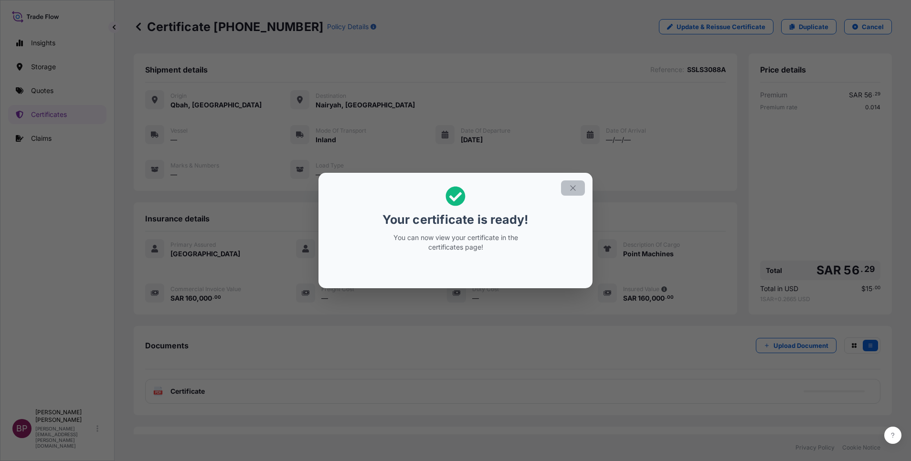
click at [576, 191] on icon "button" at bounding box center [572, 188] width 9 height 9
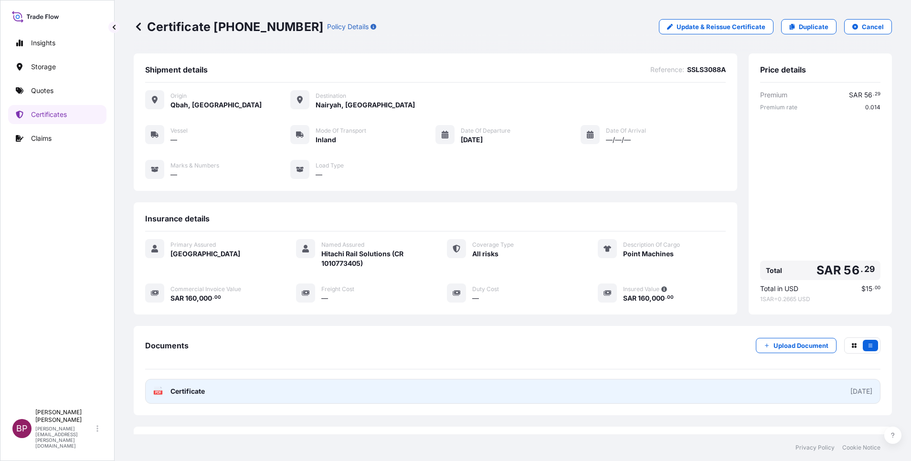
click at [180, 395] on span "Certificate" at bounding box center [187, 392] width 34 height 10
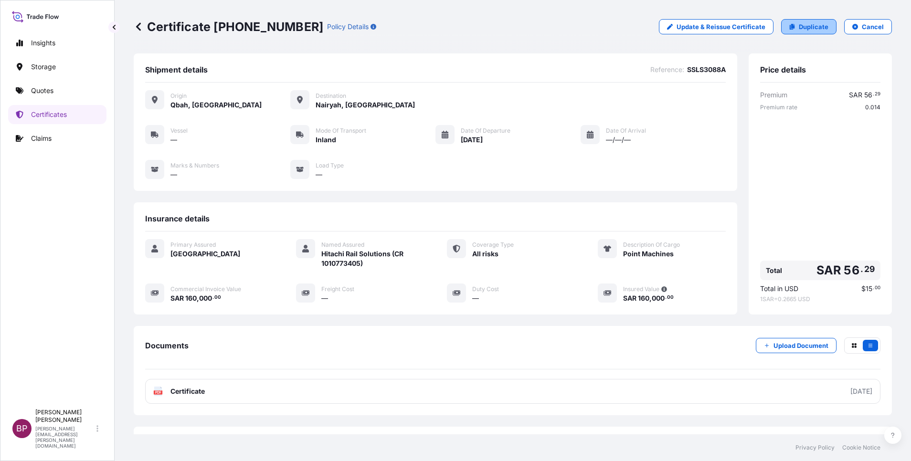
click at [800, 29] on p "Duplicate" at bounding box center [813, 27] width 30 height 10
select select "Inland"
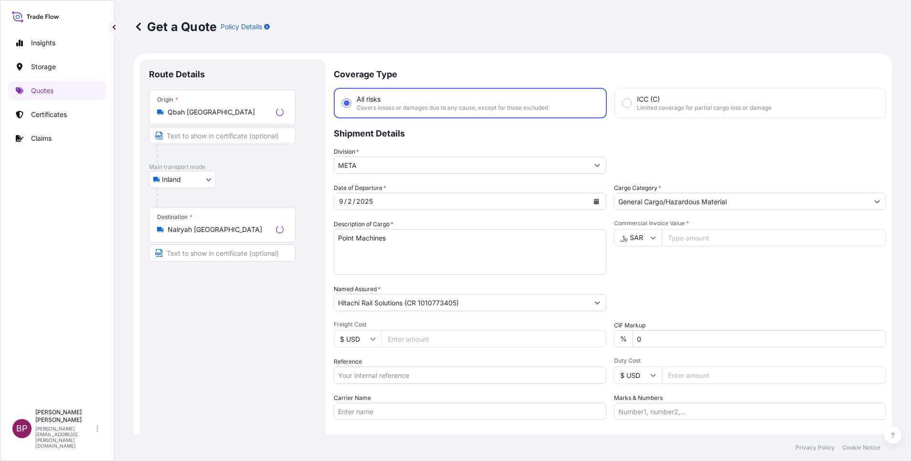
scroll to position [15, 0]
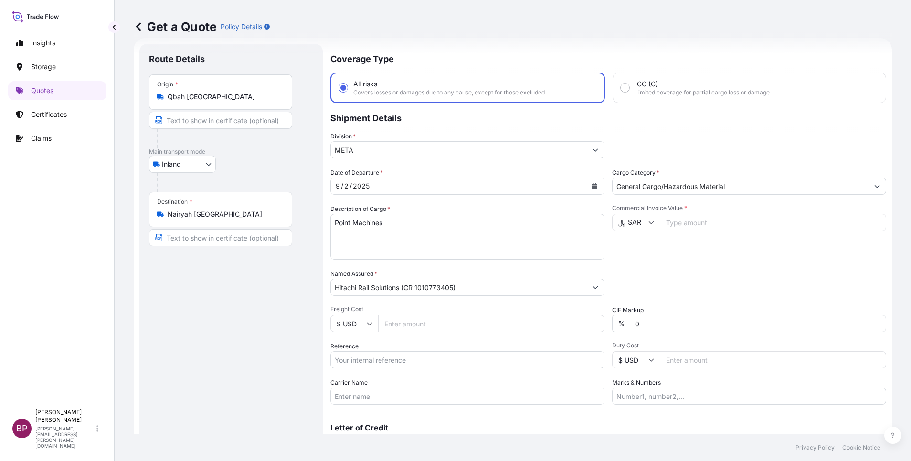
click at [409, 361] on input "Reference" at bounding box center [467, 359] width 274 height 17
paste input "SSLS3088B"
type input "SSLS3088B"
click at [706, 228] on input "Commercial Invoice Value *" at bounding box center [773, 222] width 226 height 17
paste input "128000"
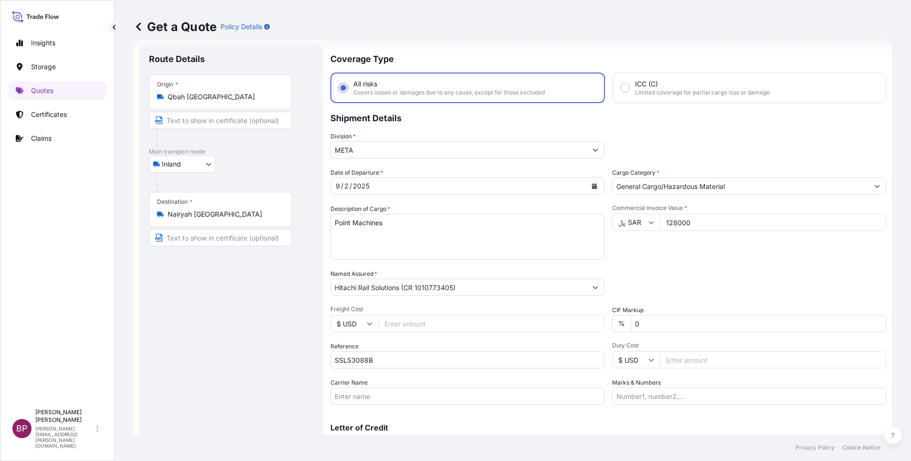
type input "128000"
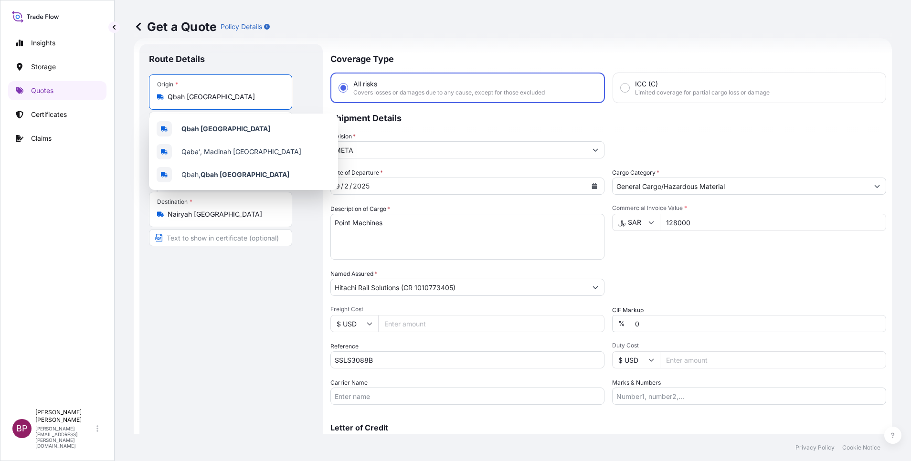
drag, startPoint x: 189, startPoint y: 95, endPoint x: 145, endPoint y: 98, distance: 44.0
click at [146, 98] on div "Route Details Place of loading Road / [GEOGRAPHIC_DATA] / Inland Origin * Qbah …" at bounding box center [230, 260] width 183 height 432
paste input "Al Nariyah"
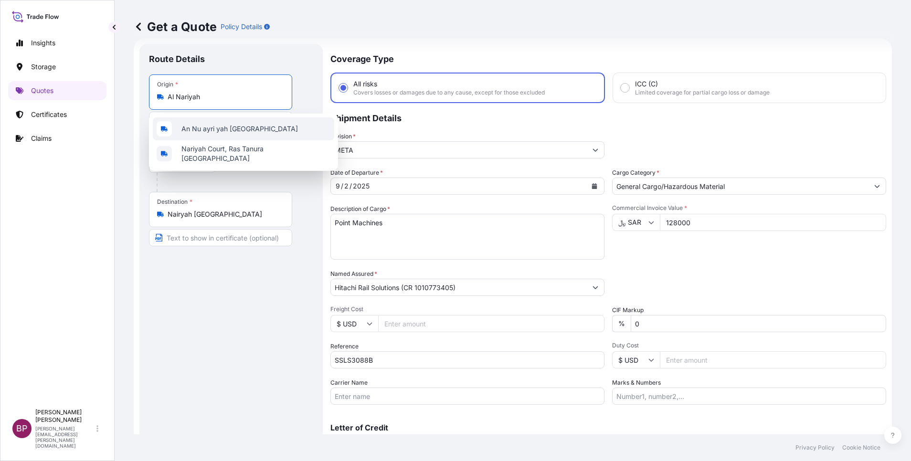
click at [247, 131] on span "An Nu ayri yah [GEOGRAPHIC_DATA]" at bounding box center [239, 129] width 116 height 10
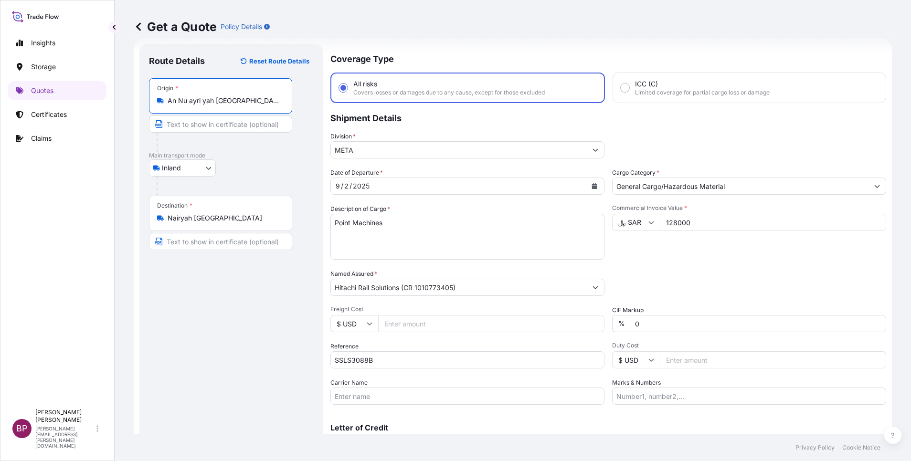
type input "An Nu ayri yah [GEOGRAPHIC_DATA]"
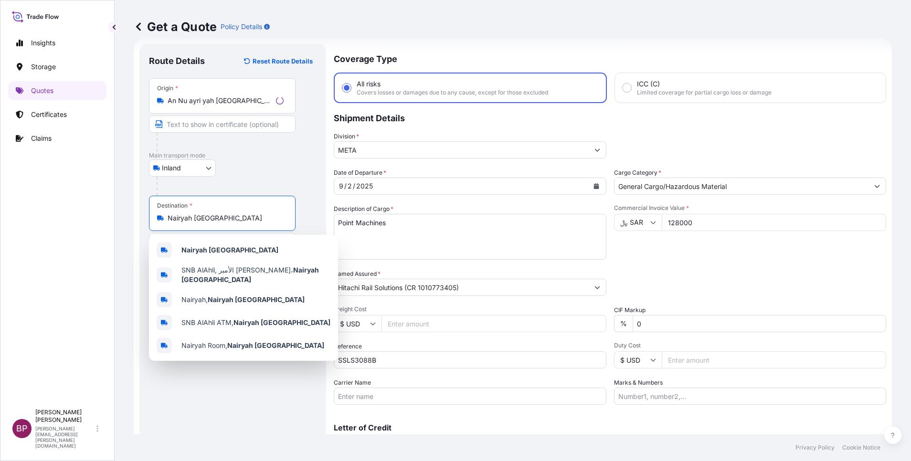
drag, startPoint x: 250, startPoint y: 220, endPoint x: 0, endPoint y: 208, distance: 249.9
click at [0, 209] on html "3 options available. 0 options available. 2 options available. 5 options availa…" at bounding box center [455, 230] width 911 height 461
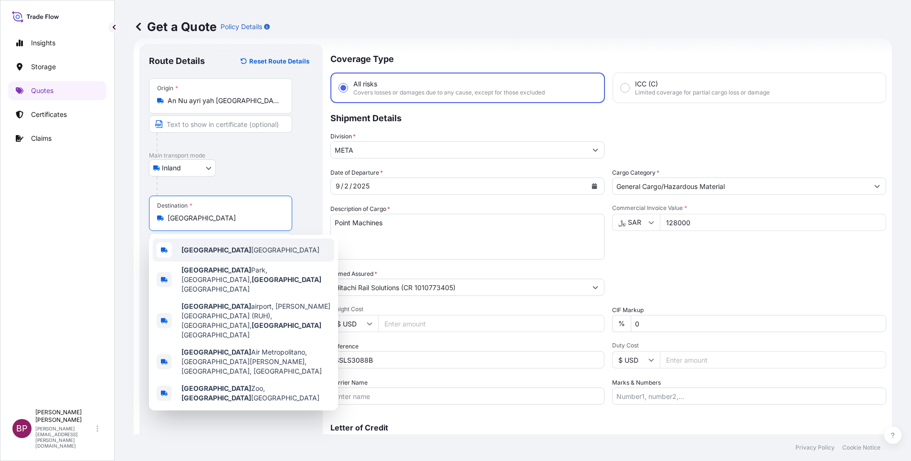
click at [232, 253] on span "[GEOGRAPHIC_DATA] [GEOGRAPHIC_DATA]" at bounding box center [250, 250] width 138 height 10
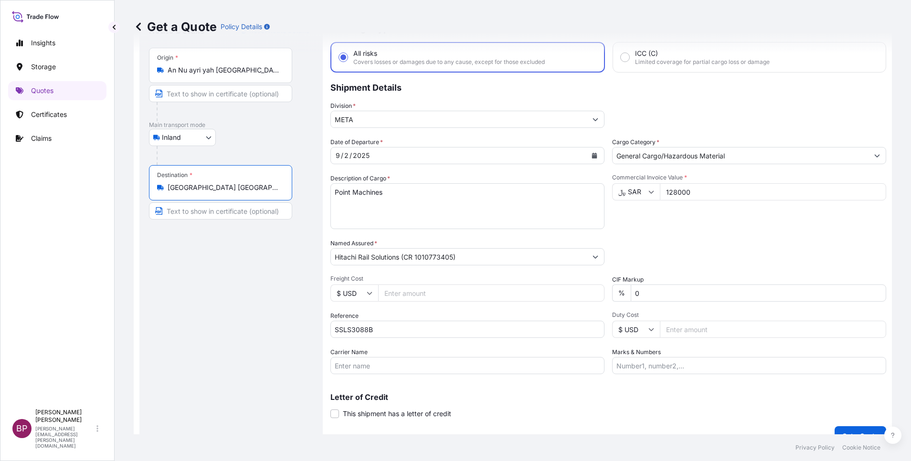
scroll to position [63, 0]
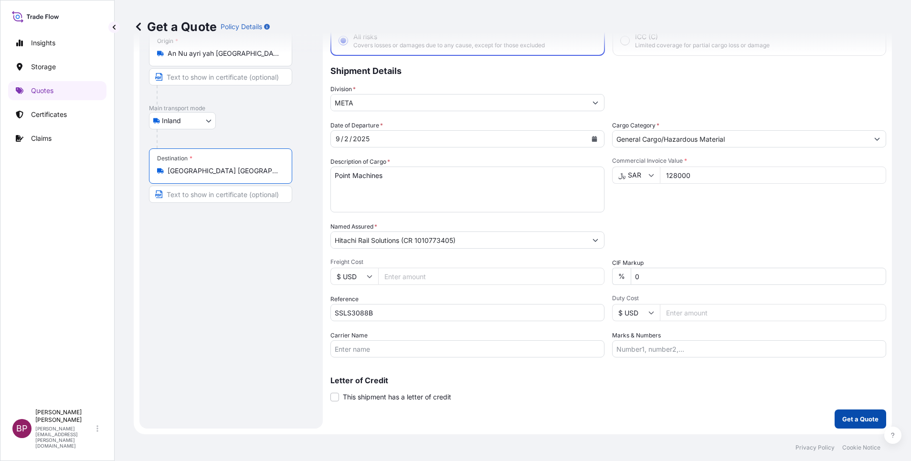
type input "[GEOGRAPHIC_DATA] [GEOGRAPHIC_DATA]"
click at [859, 419] on p "Get a Quote" at bounding box center [860, 419] width 36 height 10
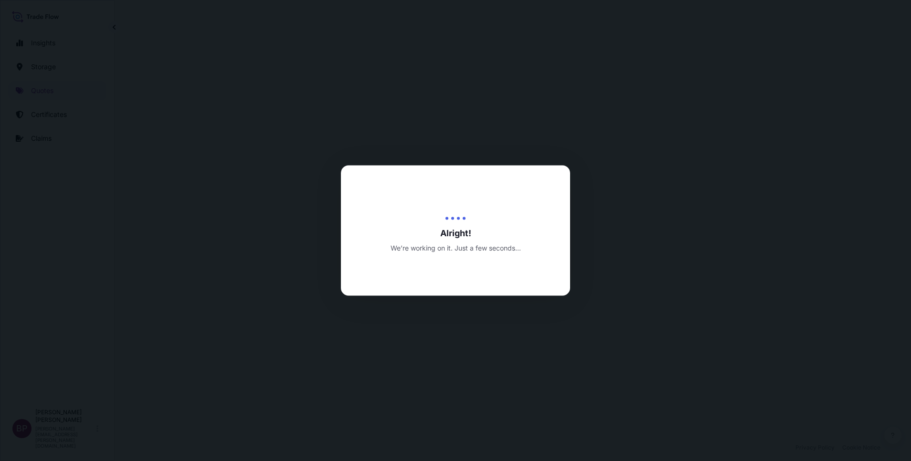
select select "Inland"
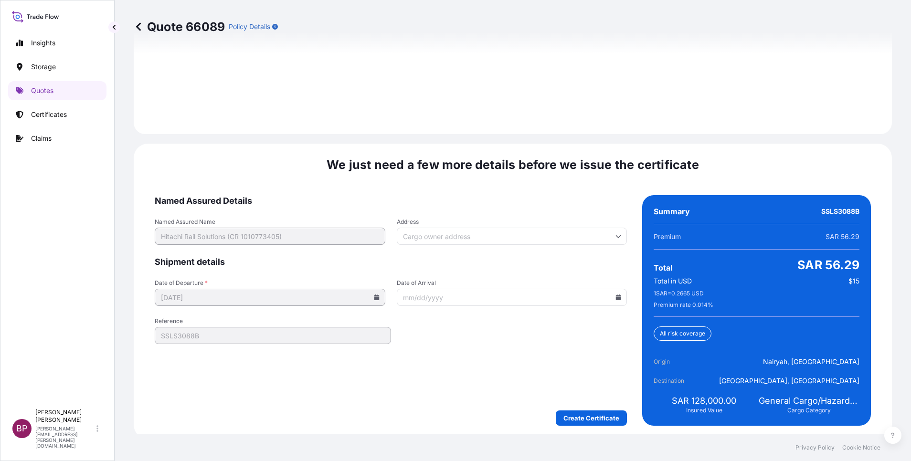
scroll to position [1388, 0]
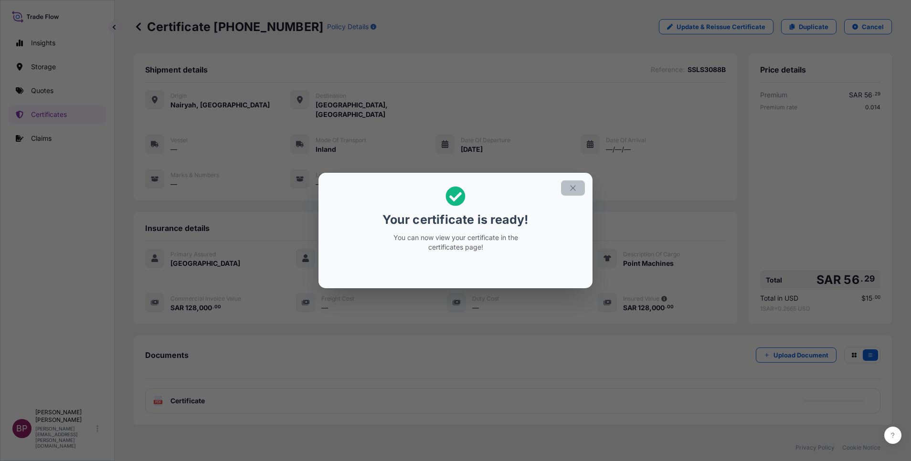
click at [570, 190] on icon "button" at bounding box center [572, 187] width 5 height 5
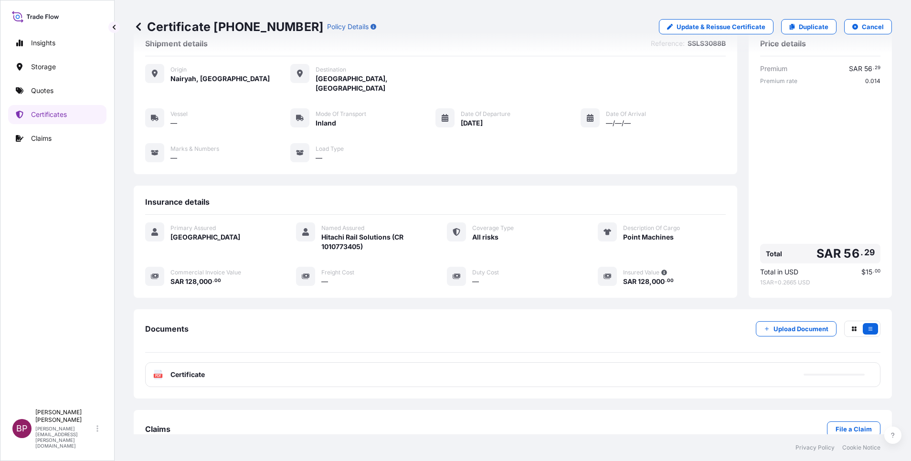
scroll to position [41, 0]
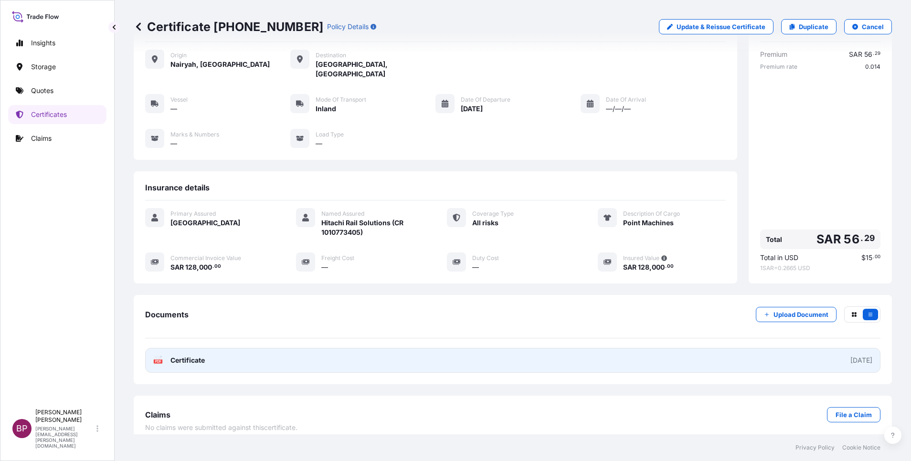
click at [189, 356] on span "Certificate" at bounding box center [187, 361] width 34 height 10
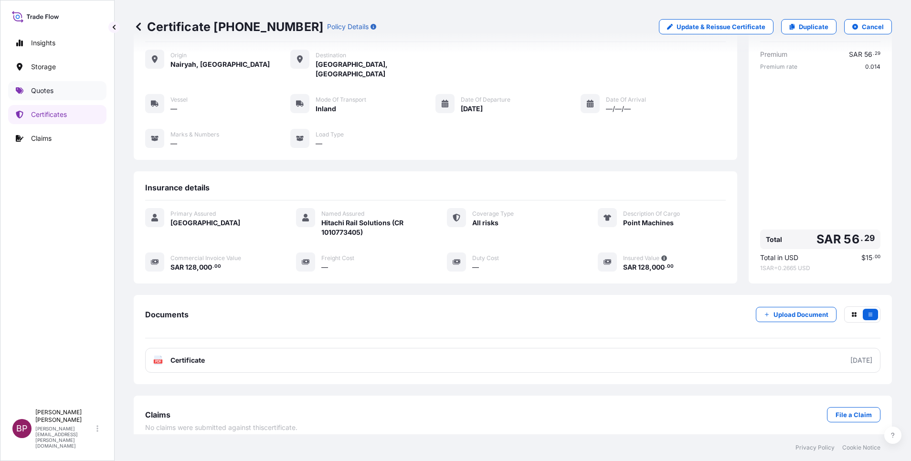
click at [49, 89] on p "Quotes" at bounding box center [42, 91] width 22 height 10
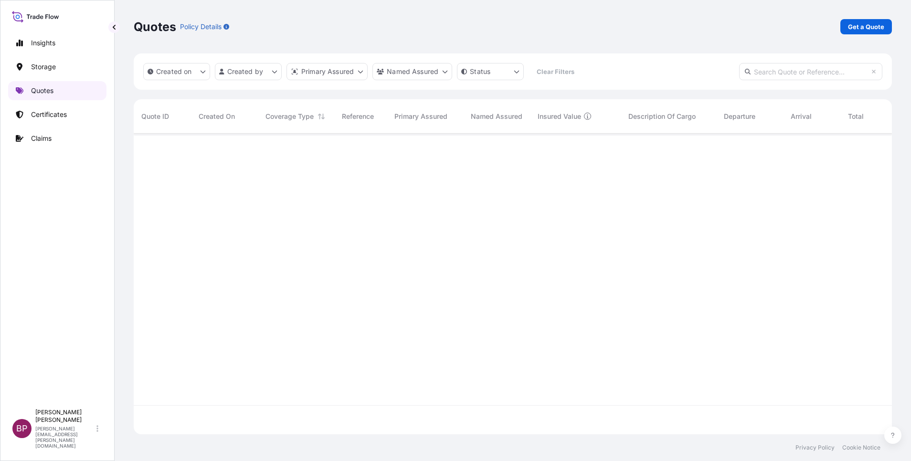
scroll to position [295, 747]
click at [865, 27] on p "Get a Quote" at bounding box center [866, 27] width 36 height 10
select select "Water"
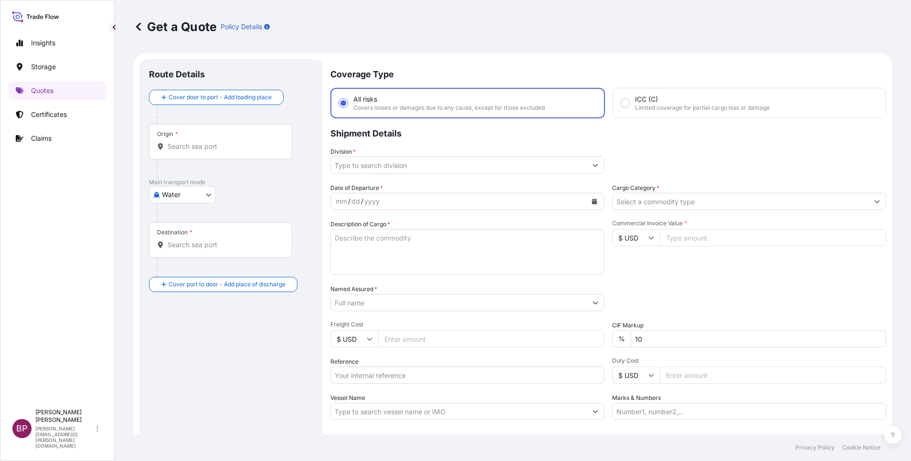
scroll to position [15, 0]
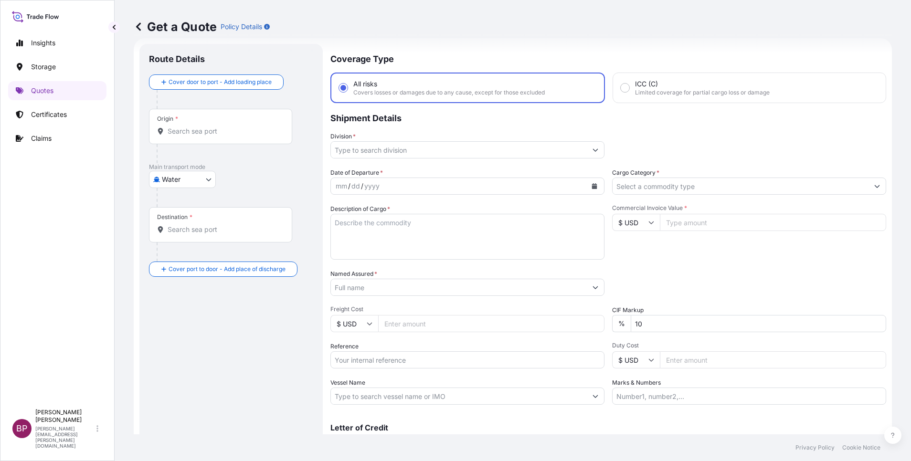
click at [592, 187] on icon "Calendar" at bounding box center [594, 186] width 5 height 6
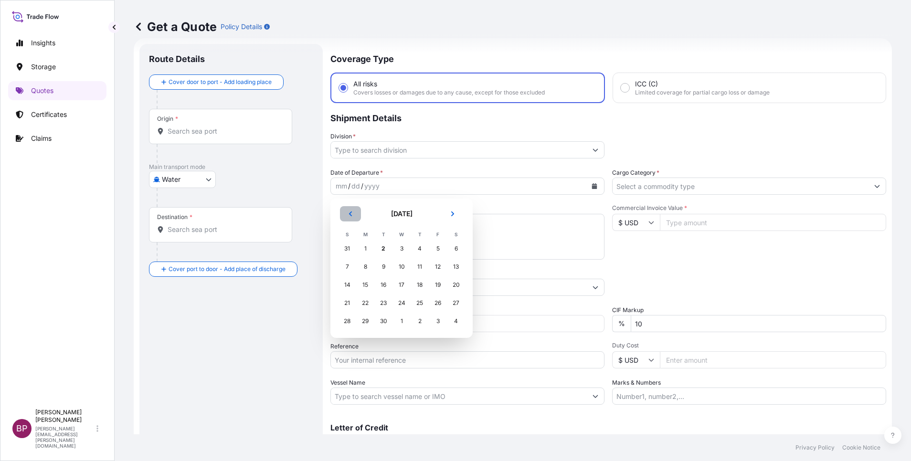
click at [355, 219] on button "Previous" at bounding box center [350, 213] width 21 height 15
click at [455, 320] on div "30" at bounding box center [455, 321] width 17 height 17
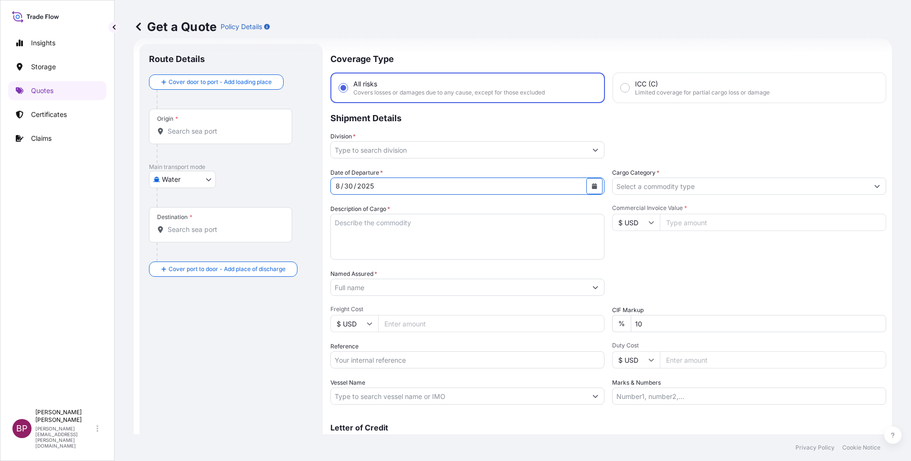
click at [868, 190] on button "Show suggestions" at bounding box center [876, 186] width 17 height 17
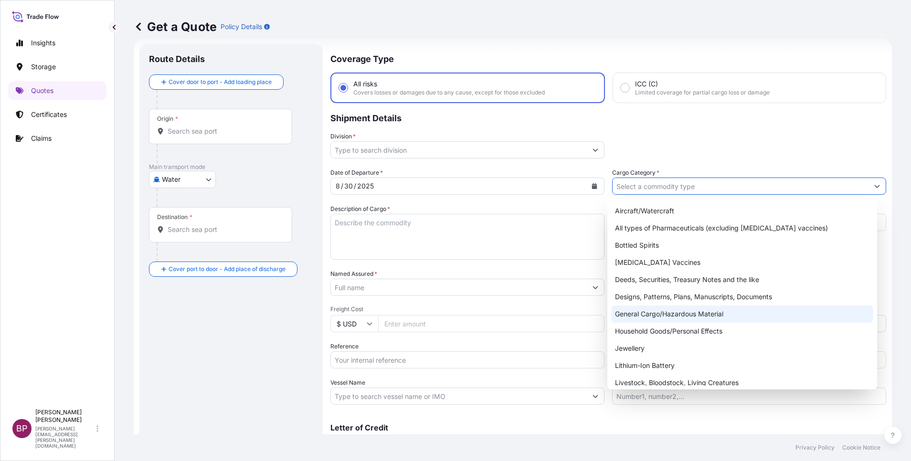
click at [693, 317] on div "General Cargo/Hazardous Material" at bounding box center [742, 313] width 262 height 17
type input "General Cargo/Hazardous Material"
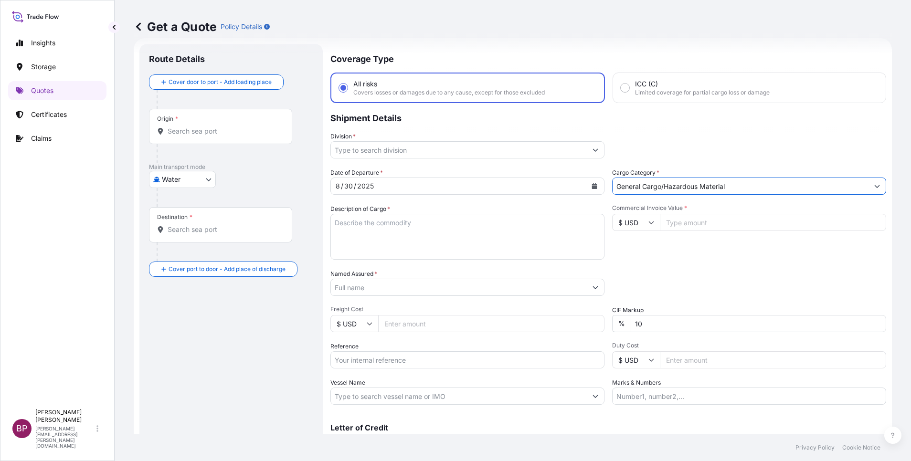
click at [587, 152] on button "Show suggestions" at bounding box center [595, 149] width 17 height 17
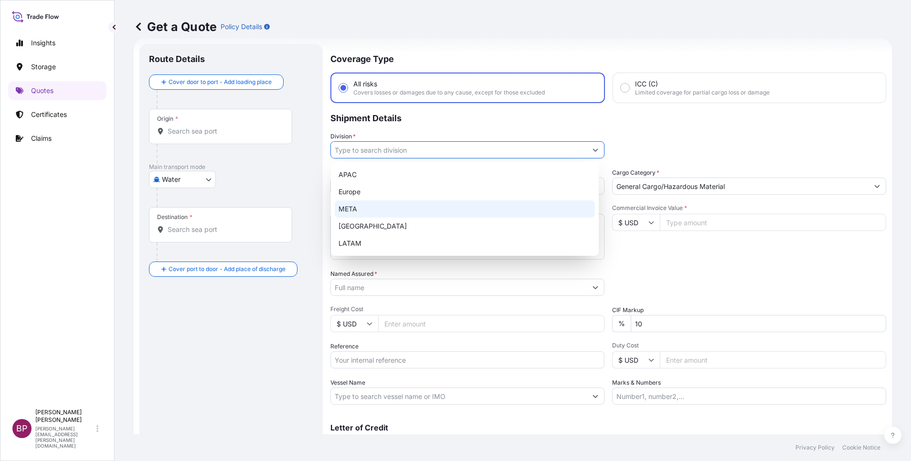
click at [388, 213] on div "META" at bounding box center [465, 208] width 260 height 17
type input "META"
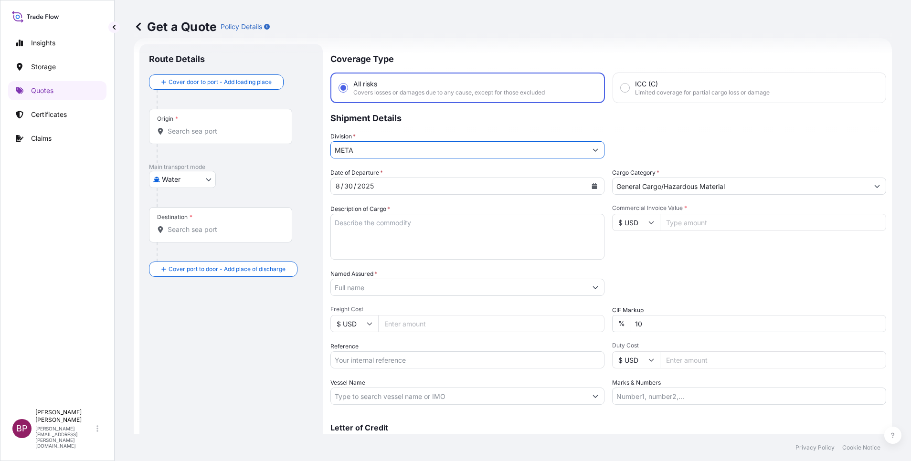
click at [205, 180] on body "20 options available. 5 options available. Insights Storage Quotes Certificates…" at bounding box center [455, 230] width 911 height 461
click at [199, 200] on div "Air" at bounding box center [182, 204] width 59 height 17
select select "Air"
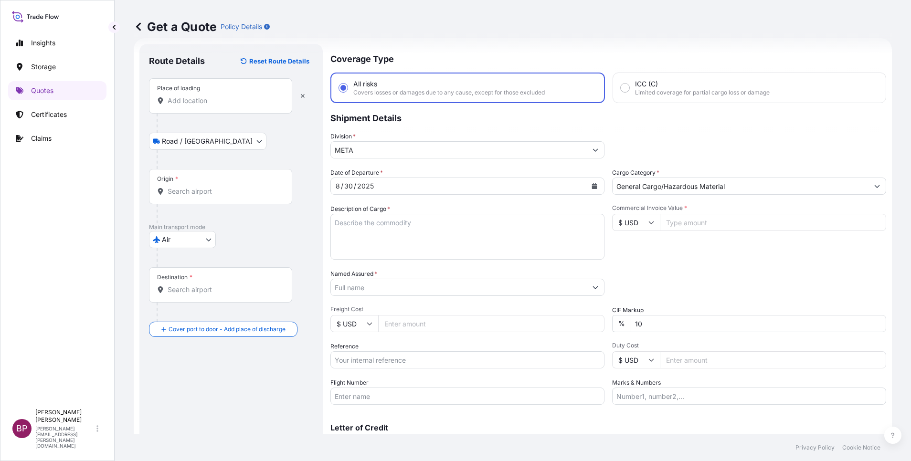
click at [228, 101] on input "Place of loading" at bounding box center [224, 101] width 113 height 10
paste input "065- 49372411"
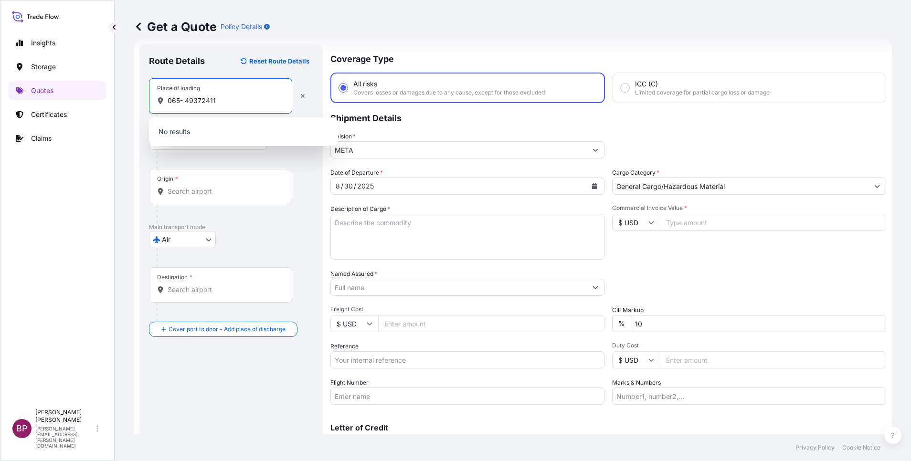
type input "065- 49372411"
drag, startPoint x: 241, startPoint y: 103, endPoint x: 0, endPoint y: 126, distance: 242.1
click at [5, 130] on div "Insights Storage Quotes Certificates Claims BP [PERSON_NAME] Kurian [EMAIL_ADDR…" at bounding box center [455, 230] width 911 height 461
click at [346, 364] on input "Reference" at bounding box center [467, 359] width 274 height 17
paste input "065- 49372411"
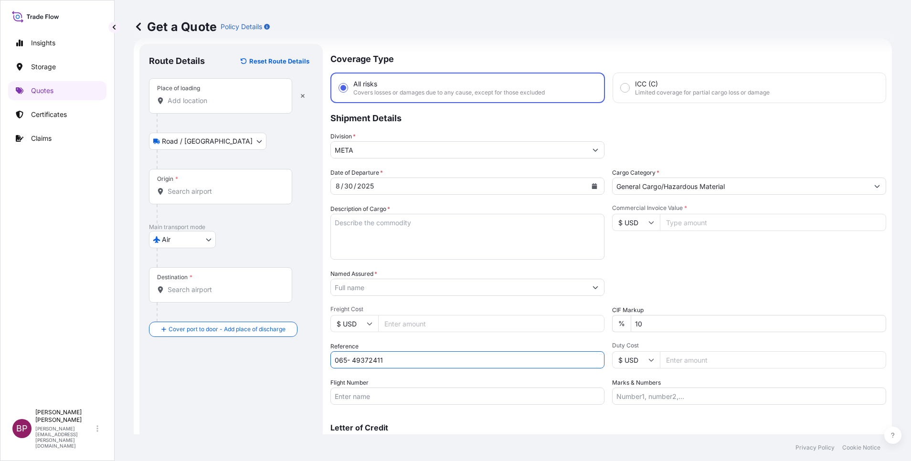
type input "065- 49372411"
click at [238, 105] on div "Place of loading" at bounding box center [220, 95] width 143 height 35
click at [238, 105] on input "Place of loading" at bounding box center [224, 101] width 113 height 10
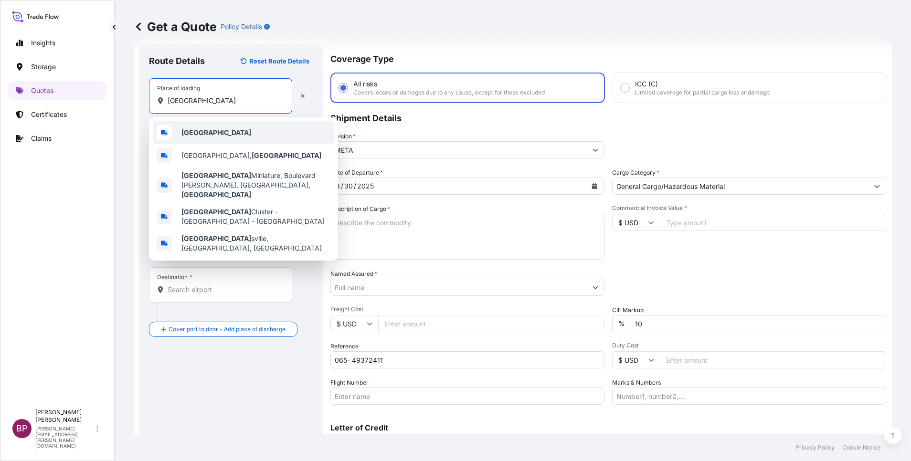
click at [235, 137] on div "[GEOGRAPHIC_DATA]" at bounding box center [243, 132] width 181 height 23
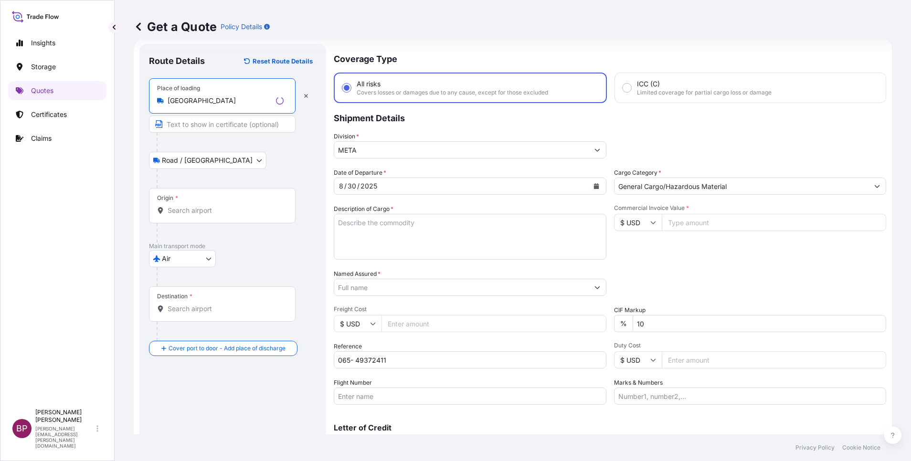
type input "[GEOGRAPHIC_DATA]"
click at [227, 214] on input "Origin *" at bounding box center [226, 211] width 116 height 10
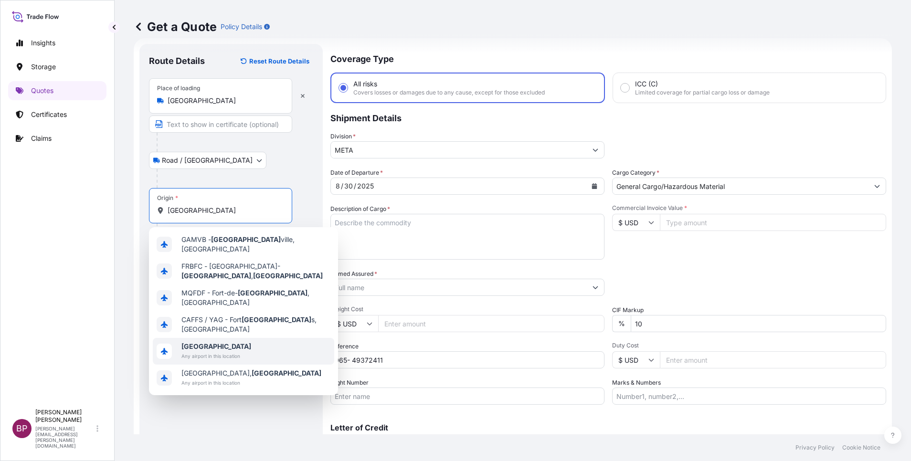
click at [242, 339] on div "[GEOGRAPHIC_DATA] Any airport in this location" at bounding box center [243, 351] width 181 height 27
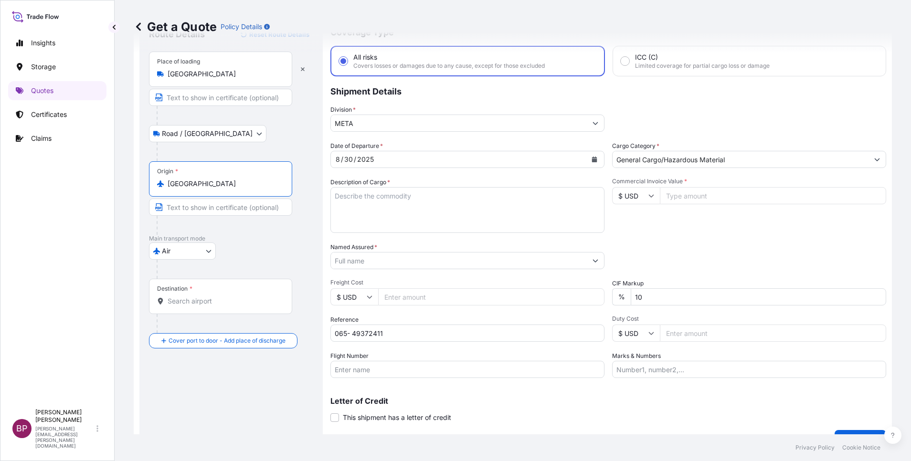
scroll to position [63, 0]
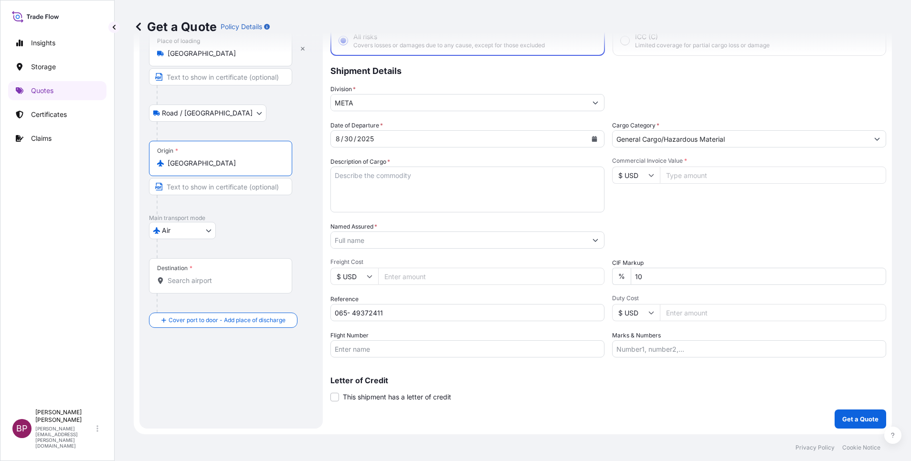
type input "[GEOGRAPHIC_DATA]"
click at [227, 283] on input "Destination *" at bounding box center [224, 281] width 113 height 10
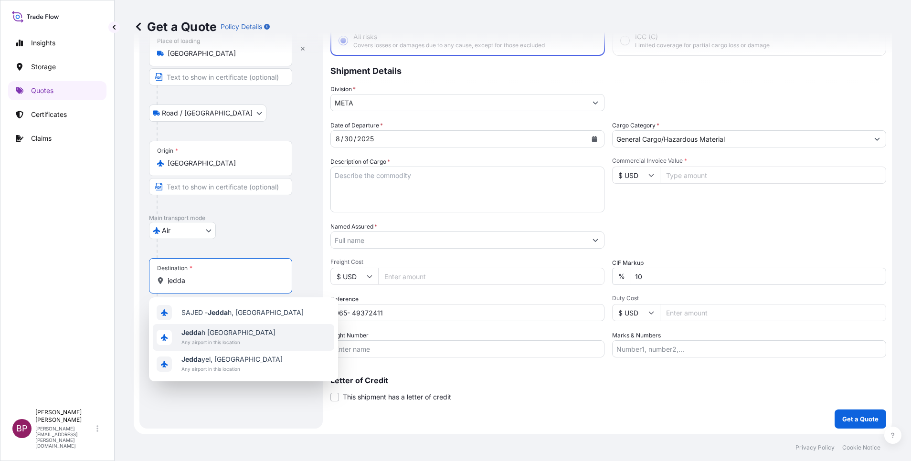
click at [232, 329] on span "Jedda h [GEOGRAPHIC_DATA]" at bounding box center [228, 333] width 94 height 10
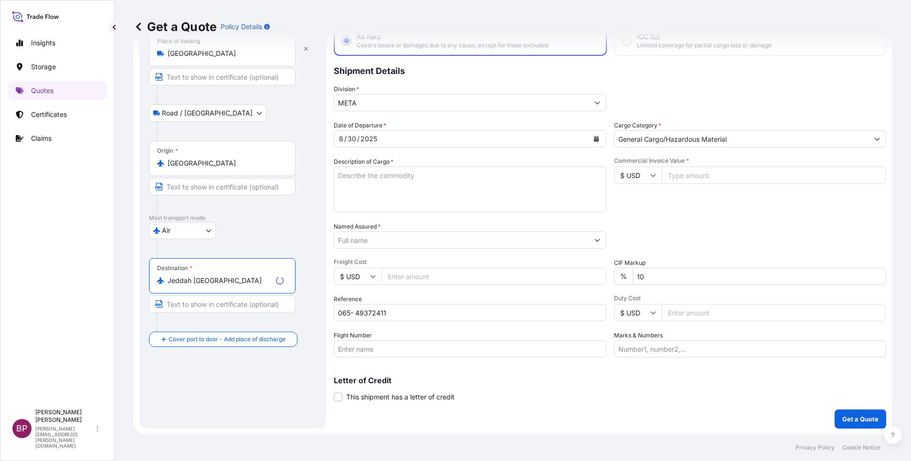
type input "Jeddah [GEOGRAPHIC_DATA]"
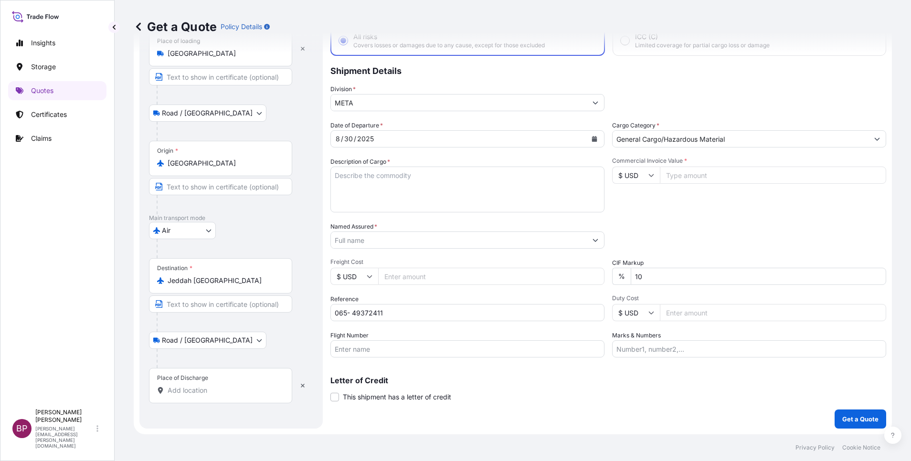
click at [216, 387] on input "Place of Discharge" at bounding box center [224, 391] width 113 height 10
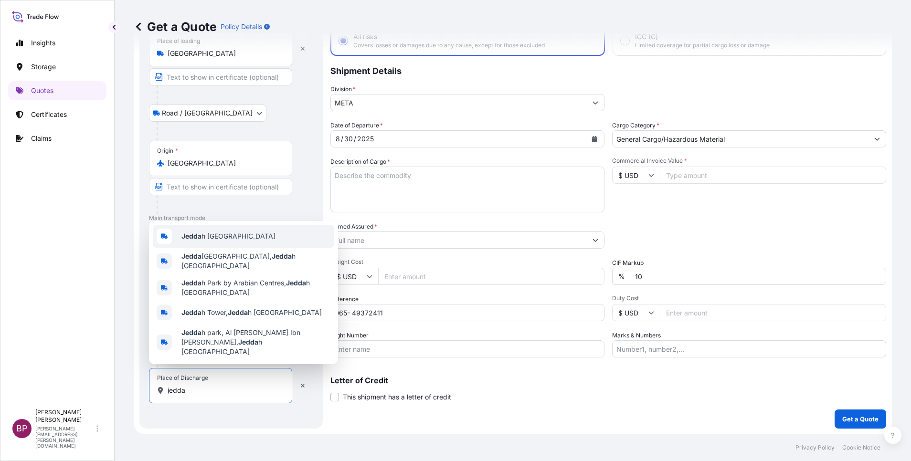
click at [231, 241] on span "Jedda h [GEOGRAPHIC_DATA]" at bounding box center [228, 236] width 94 height 10
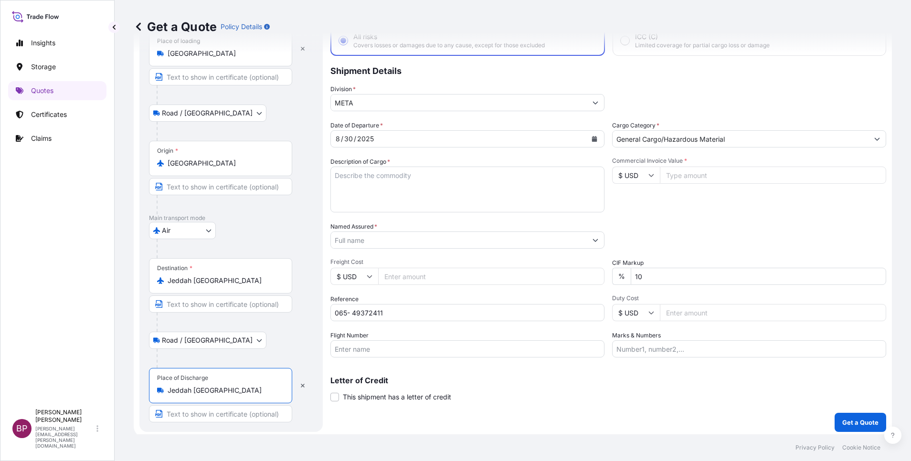
type input "Jeddah [GEOGRAPHIC_DATA]"
click at [478, 200] on textarea "Description of Cargo *" at bounding box center [467, 190] width 274 height 46
click at [648, 177] on icon at bounding box center [651, 175] width 6 height 6
click at [631, 210] on div "€ EUR" at bounding box center [630, 201] width 40 height 18
type input "€ EUR"
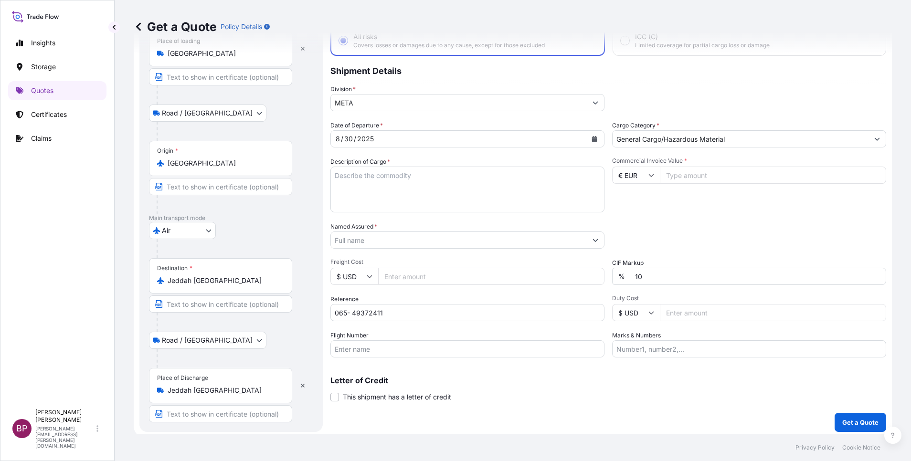
click at [698, 181] on input "Commercial Invoice Value *" at bounding box center [773, 175] width 226 height 17
paste input "85581"
type input "85581"
drag, startPoint x: 661, startPoint y: 278, endPoint x: 526, endPoint y: 289, distance: 135.0
click at [527, 289] on div "Date of Departure * [DATE] Cargo Category * General Cargo/Hazardous Material De…" at bounding box center [608, 239] width 556 height 237
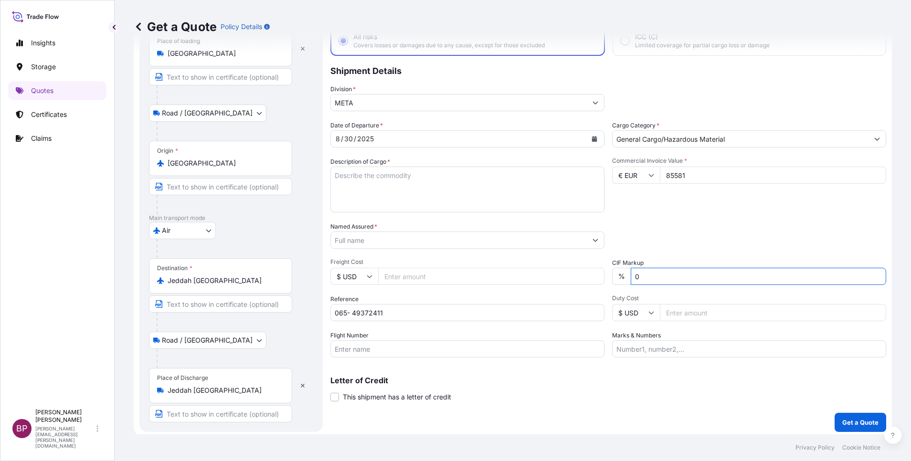
type input "0"
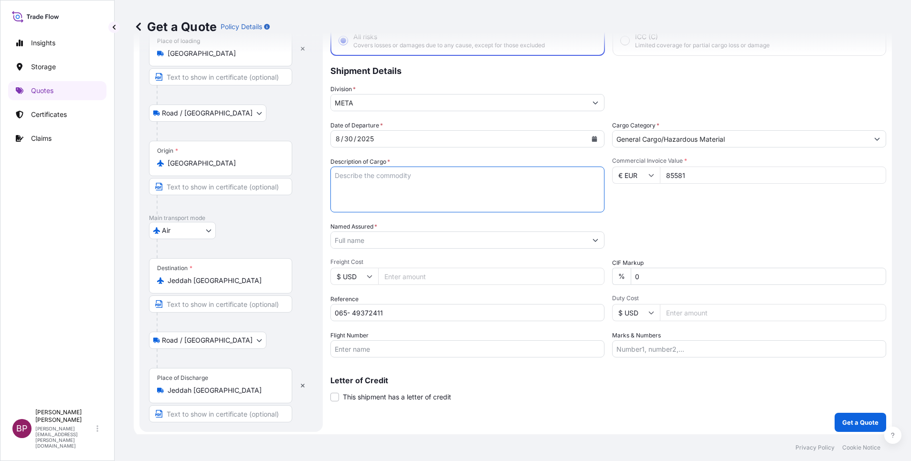
click at [448, 206] on textarea "Description of Cargo *" at bounding box center [467, 190] width 274 height 46
paste textarea "Al Rushaid Trading Company"
type textarea "Al Rushaid Trading Company"
click at [445, 245] on input "Named Assured *" at bounding box center [459, 239] width 256 height 17
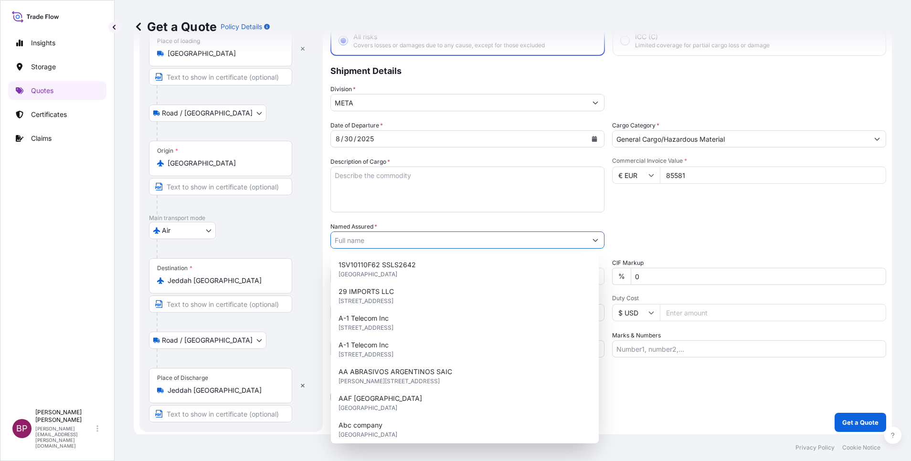
paste input "Al Rushaid Trading Company"
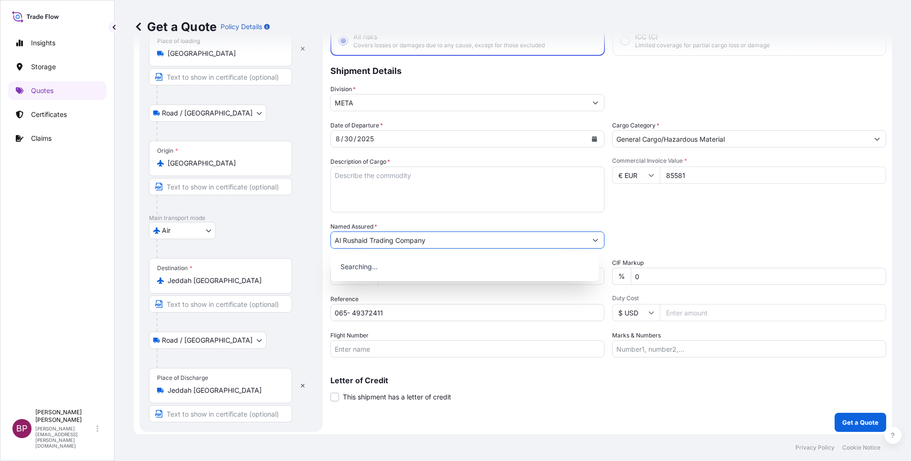
type input "Al Rushaid Trading Company"
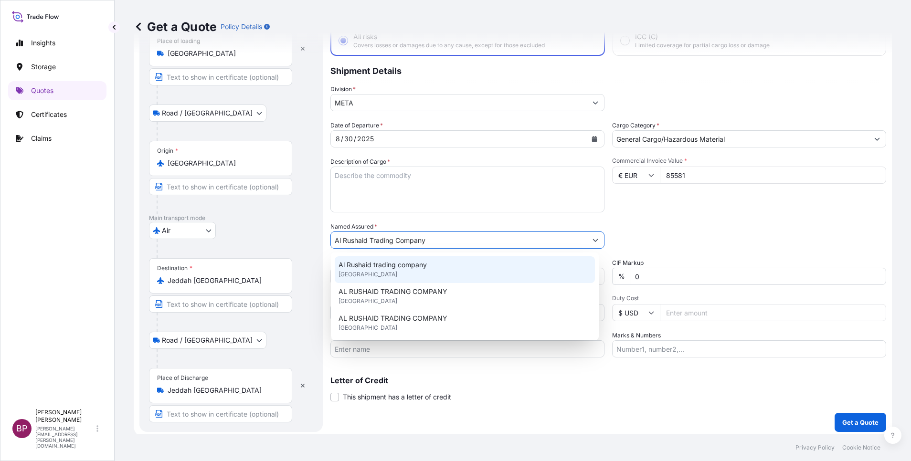
click at [505, 199] on textarea "Description of Cargo *" at bounding box center [467, 190] width 274 height 46
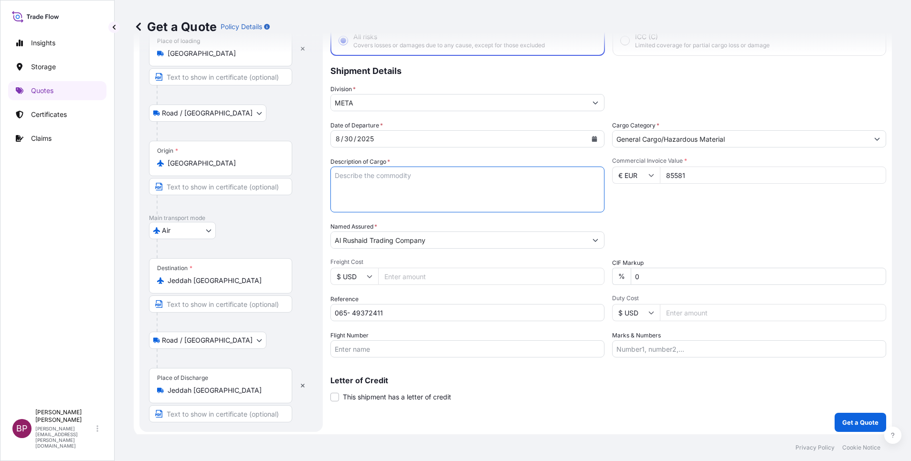
paste textarea "Hydraulic Cylinde"
type textarea "Hydraulic Cylinde"
click at [850, 424] on p "Get a Quote" at bounding box center [860, 423] width 36 height 10
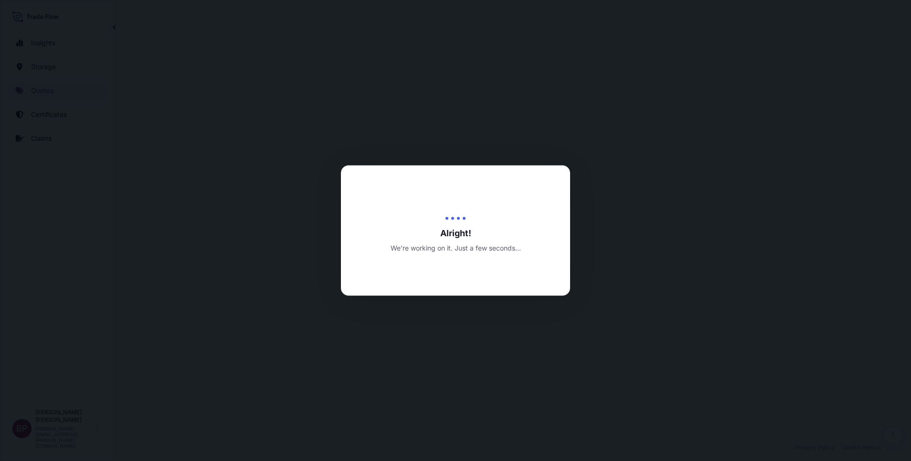
select select "Road / [GEOGRAPHIC_DATA]"
select select "Air"
select select "Road / [GEOGRAPHIC_DATA]"
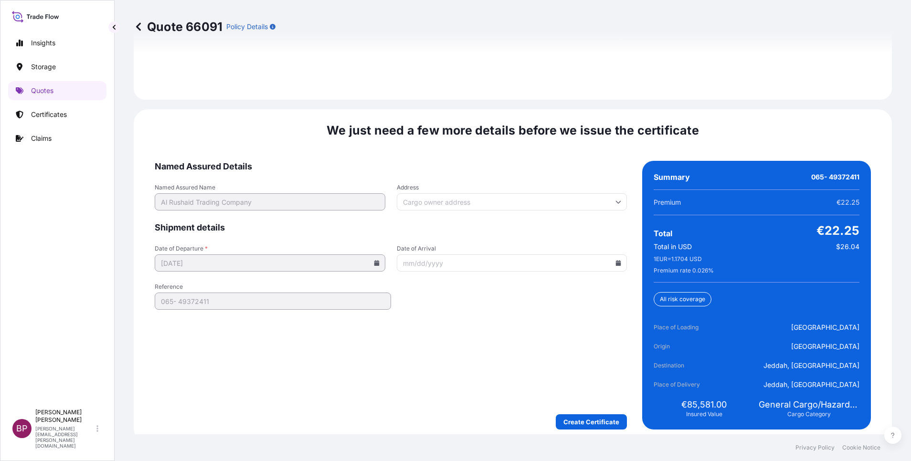
scroll to position [1464, 0]
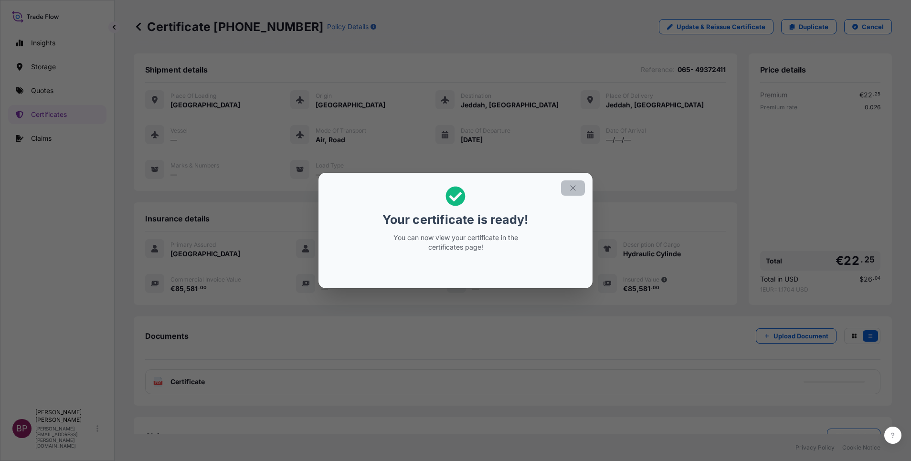
click at [570, 191] on icon "button" at bounding box center [572, 188] width 9 height 9
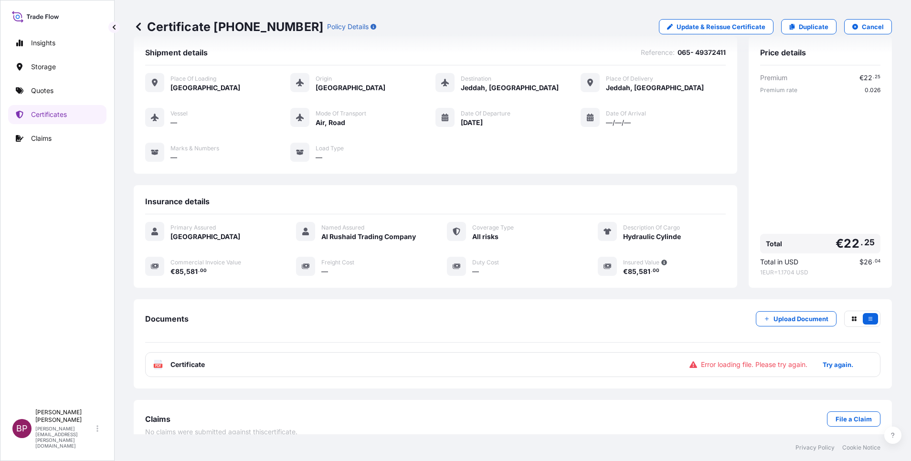
scroll to position [31, 0]
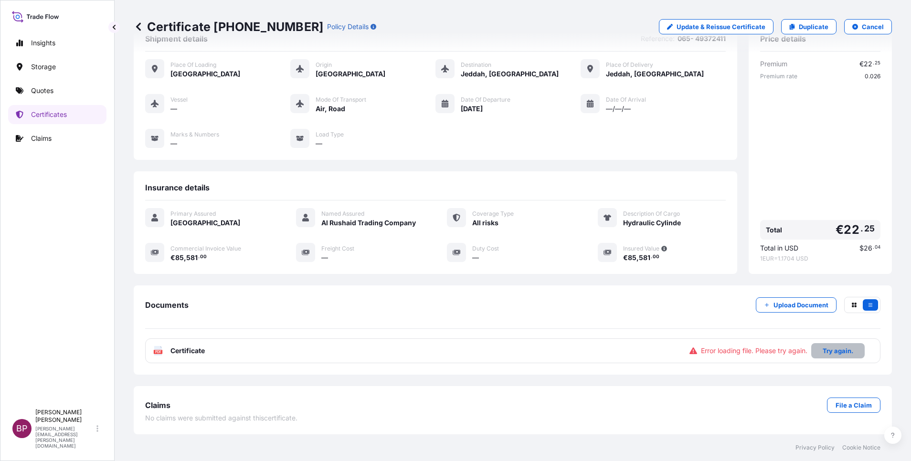
click at [835, 355] on p "Try again." at bounding box center [837, 351] width 31 height 10
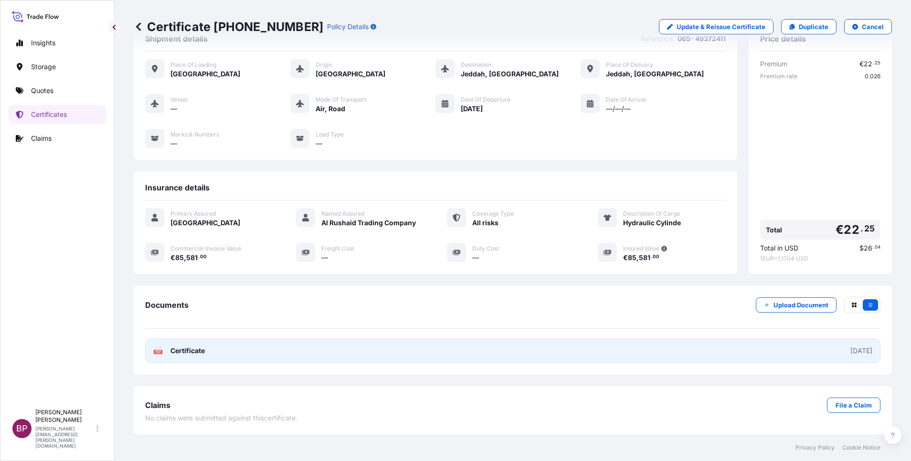
click at [189, 352] on span "Certificate" at bounding box center [187, 351] width 34 height 10
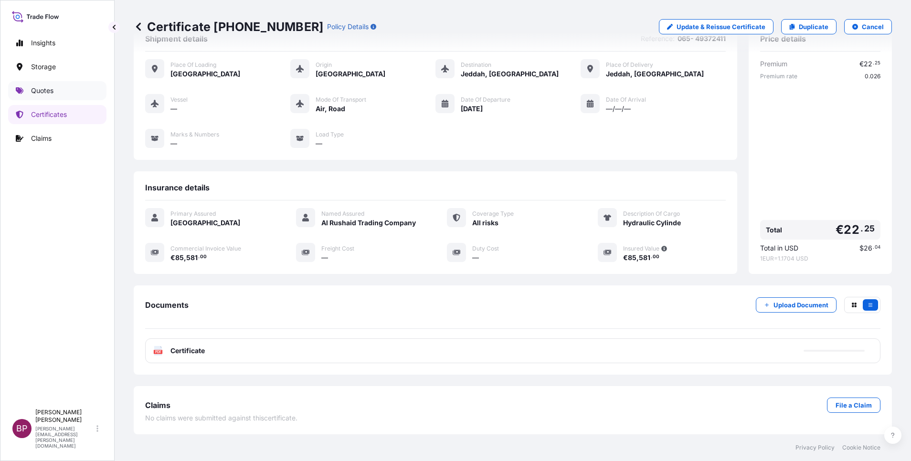
click at [37, 89] on p "Quotes" at bounding box center [42, 91] width 22 height 10
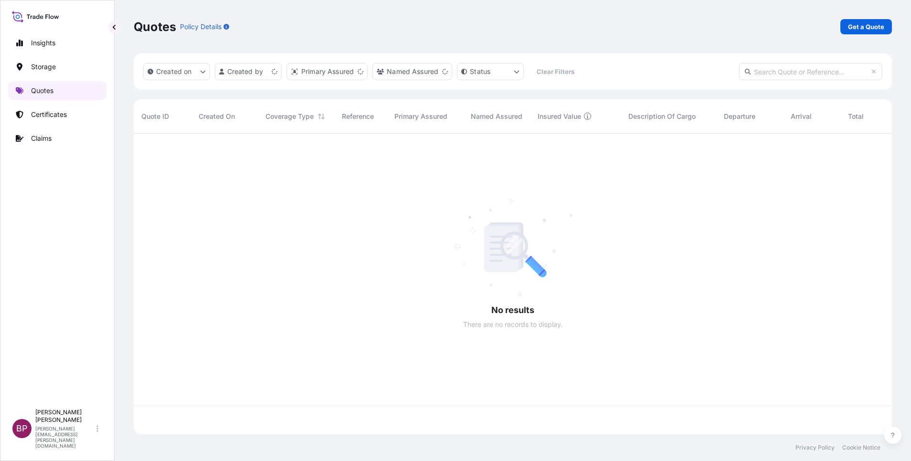
scroll to position [295, 747]
click at [870, 21] on link "Get a Quote" at bounding box center [866, 26] width 52 height 15
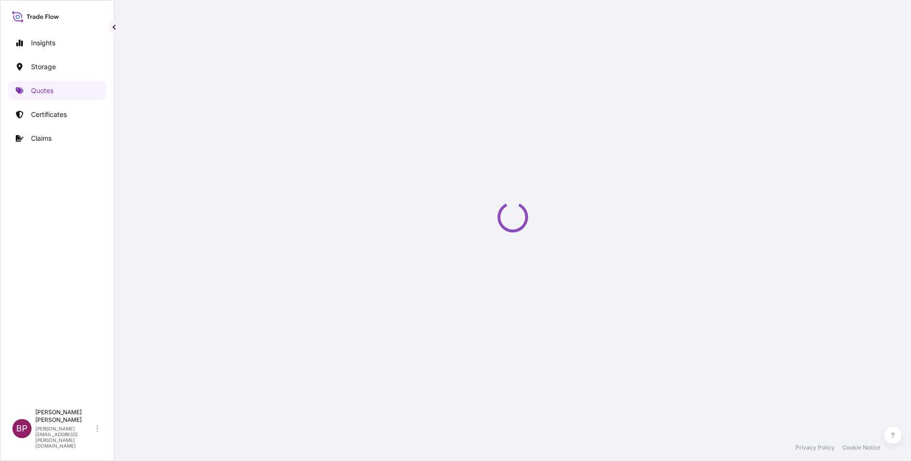
scroll to position [15, 0]
select select "Water"
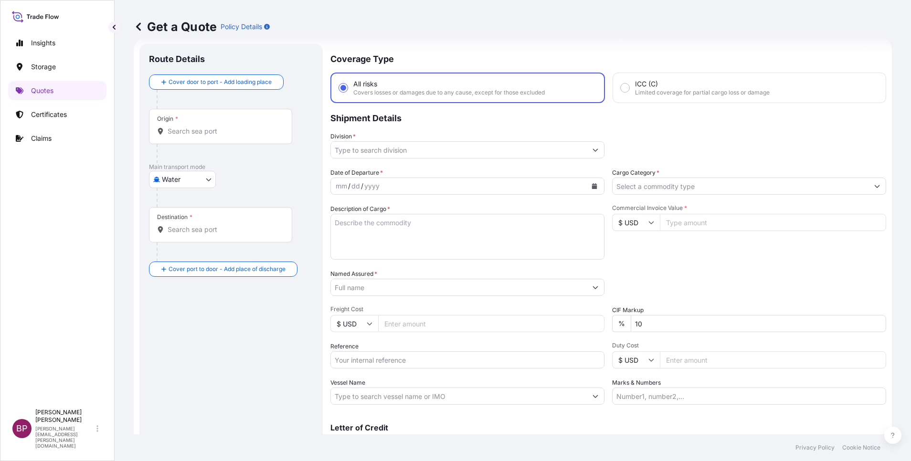
click at [868, 182] on button "Show suggestions" at bounding box center [876, 186] width 17 height 17
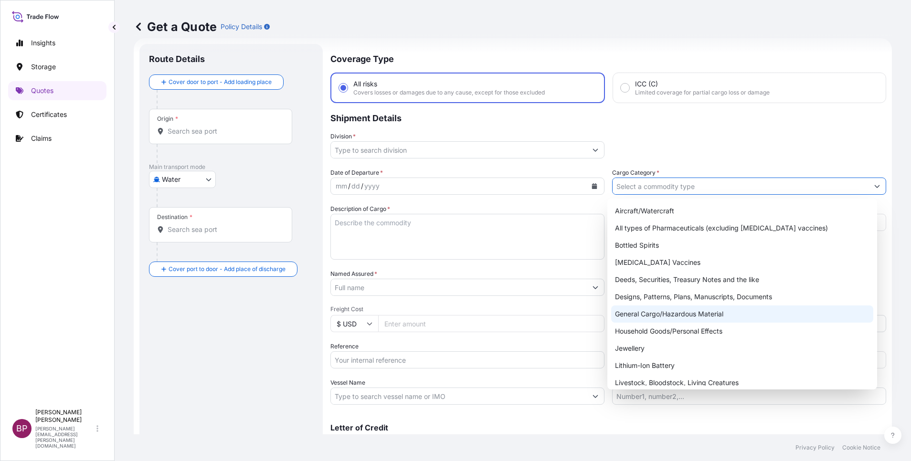
click at [673, 308] on div "General Cargo/Hazardous Material" at bounding box center [742, 313] width 262 height 17
type input "General Cargo/Hazardous Material"
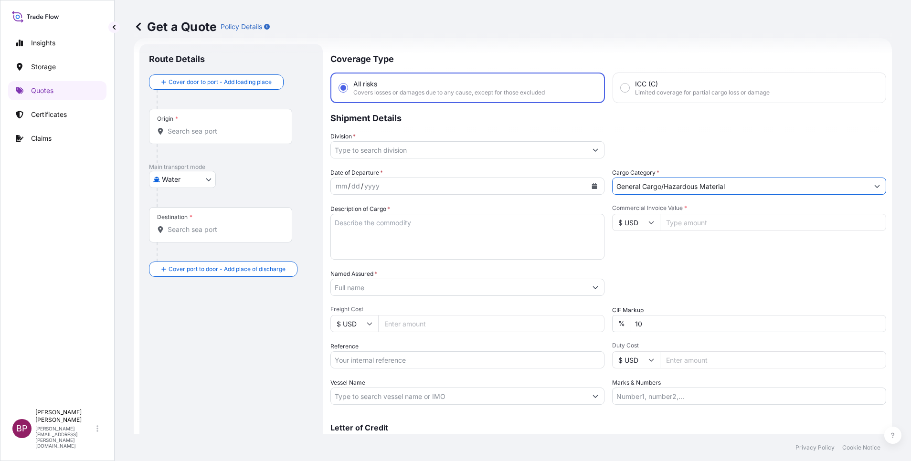
click at [593, 149] on icon "Show suggestions" at bounding box center [595, 150] width 5 height 3
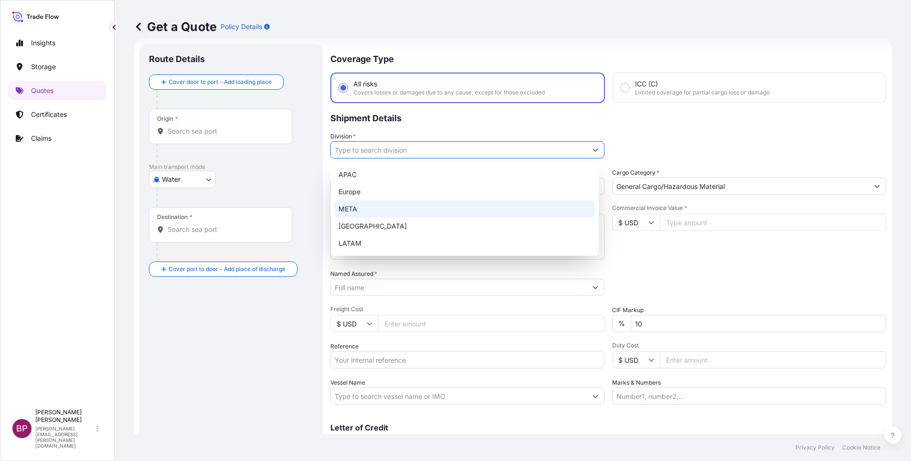
click at [385, 207] on div "META" at bounding box center [465, 208] width 260 height 17
type input "META"
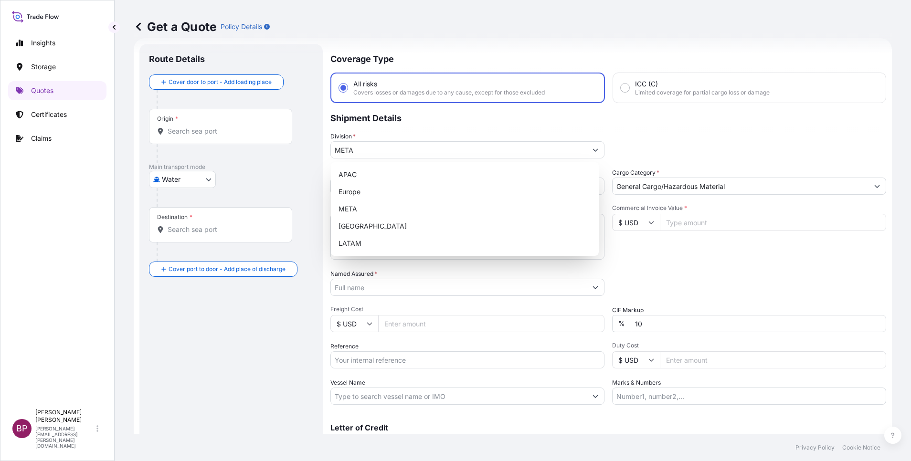
click at [796, 281] on div "Packing Category Type to search a container mode Please select a primary mode o…" at bounding box center [749, 282] width 274 height 27
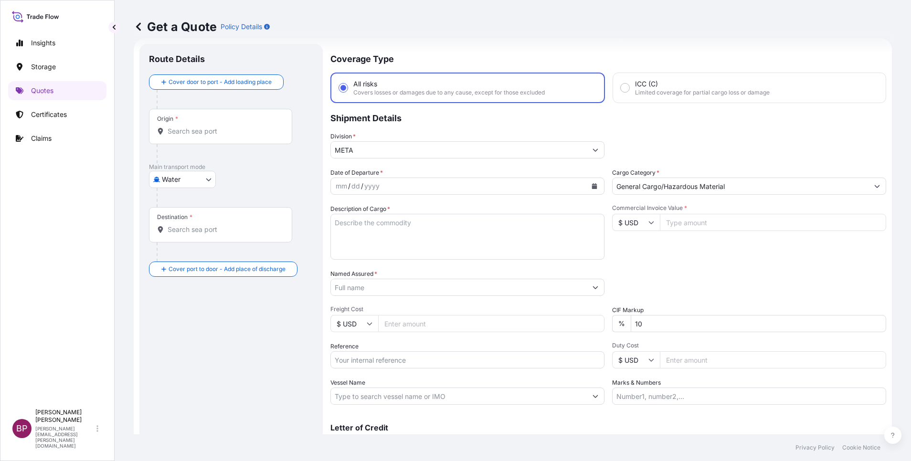
click at [710, 222] on input "Commercial Invoice Value *" at bounding box center [773, 222] width 226 height 17
paste input "285200.00"
type input "285200.00"
drag, startPoint x: 644, startPoint y: 323, endPoint x: 562, endPoint y: 315, distance: 82.4
click at [572, 316] on div "Date of Departure * mm / dd / yyyy Cargo Category * General Cargo/Hazardous Mat…" at bounding box center [608, 286] width 556 height 237
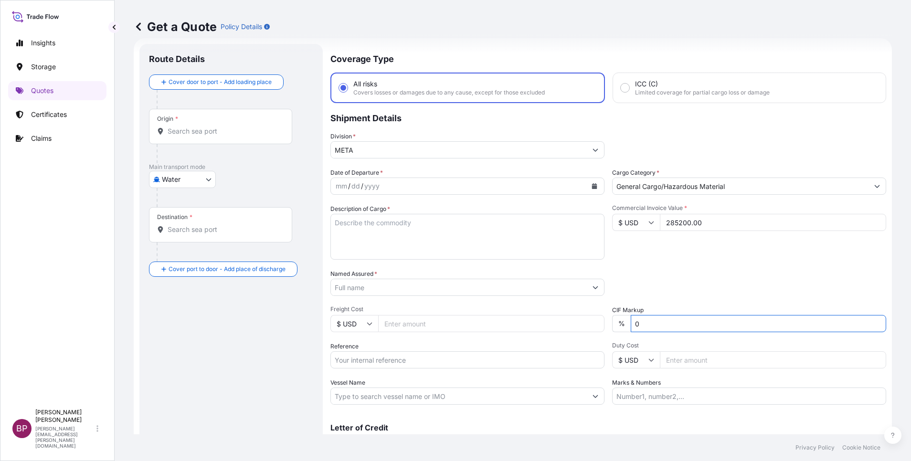
type input "0"
click at [656, 275] on div "Packing Category Type to search a container mode Please select a primary mode o…" at bounding box center [749, 282] width 274 height 27
click at [423, 247] on textarea "Description of Cargo *" at bounding box center [467, 237] width 274 height 46
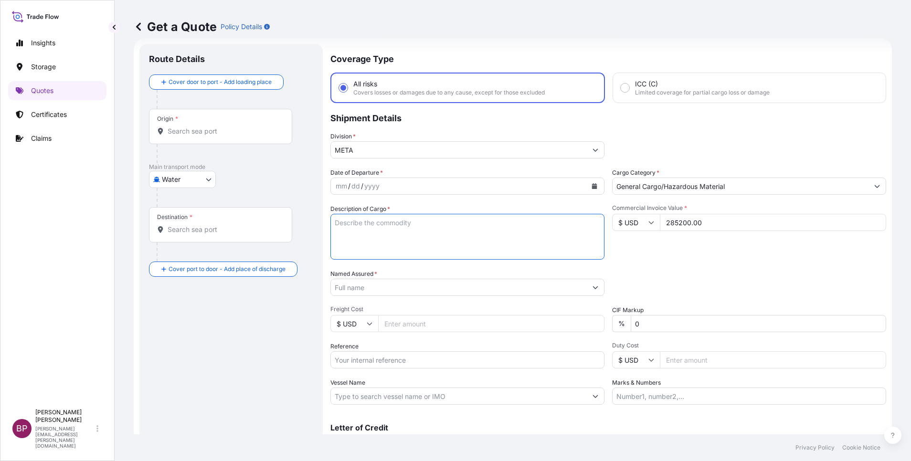
paste textarea "AR-EKM-DD- 200-06 Multistage Horizontal skid pump"
type textarea "AR-EKM-DD- 200-06 Multistage Horizontal skid pump"
click at [394, 363] on input "Reference" at bounding box center [467, 359] width 274 height 17
paste input "BL:MEDUIL317019 SSLS2558"
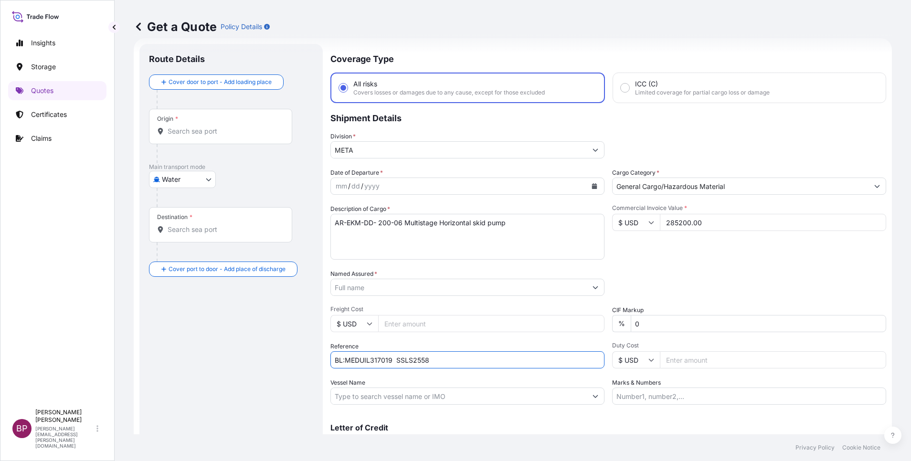
type input "BL:MEDUIL317019 SSLS2558"
click at [392, 284] on input "Named Assured *" at bounding box center [456, 287] width 251 height 17
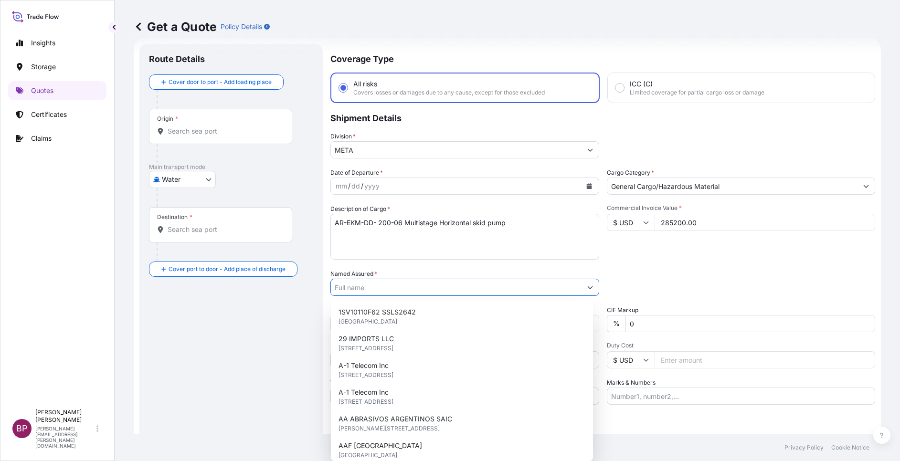
paste input "Midad Oilfield Services Company"
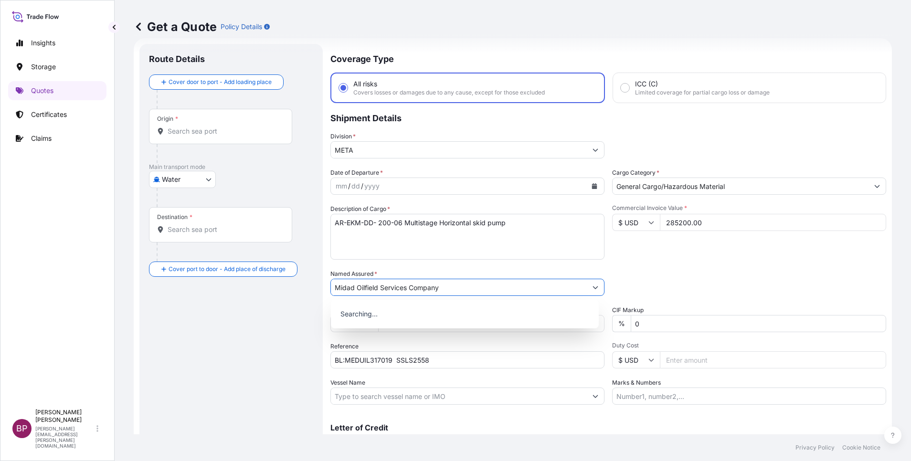
type input "Midad Oilfield Services Company"
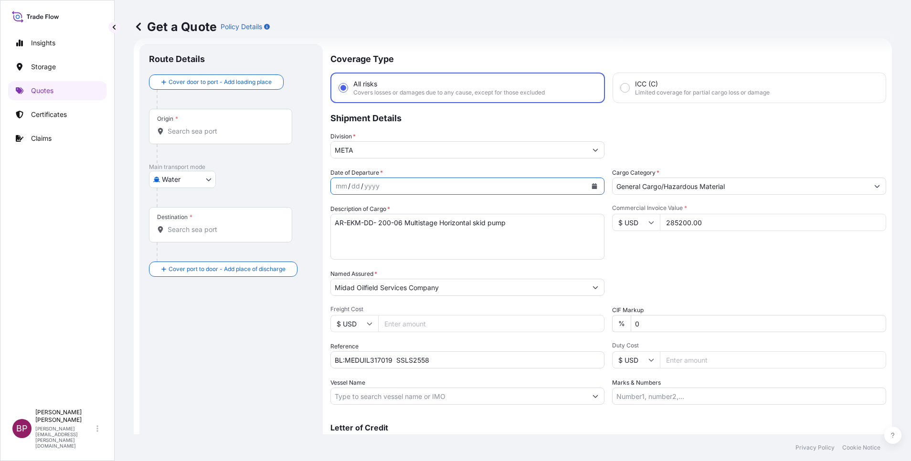
click at [592, 186] on icon "Calendar" at bounding box center [594, 186] width 5 height 6
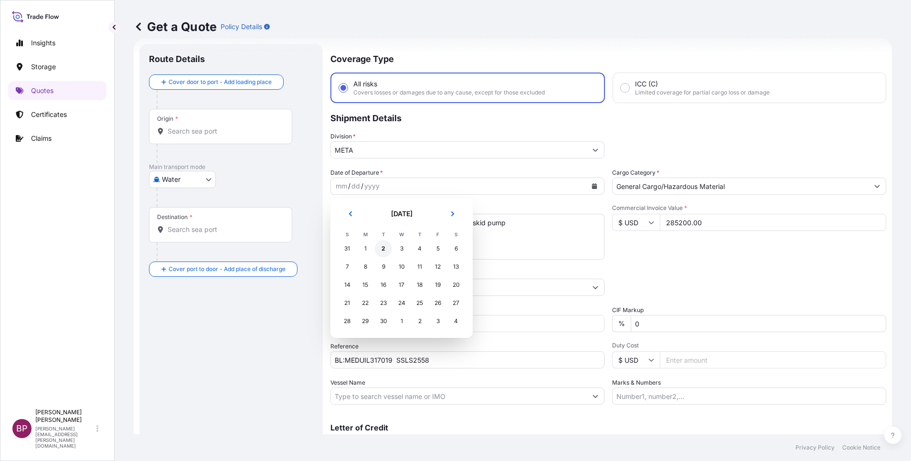
click at [383, 252] on div "2" at bounding box center [383, 248] width 17 height 17
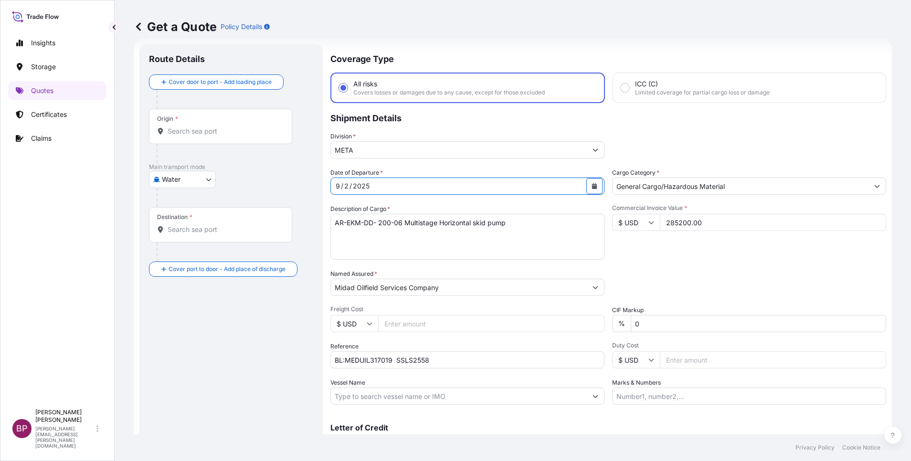
click at [209, 178] on body "Insights Storage Quotes Certificates Claims BP [PERSON_NAME] Kurian [EMAIL_ADDR…" at bounding box center [455, 230] width 911 height 461
click at [192, 234] on div "Inland" at bounding box center [182, 238] width 59 height 17
select select "Inland"
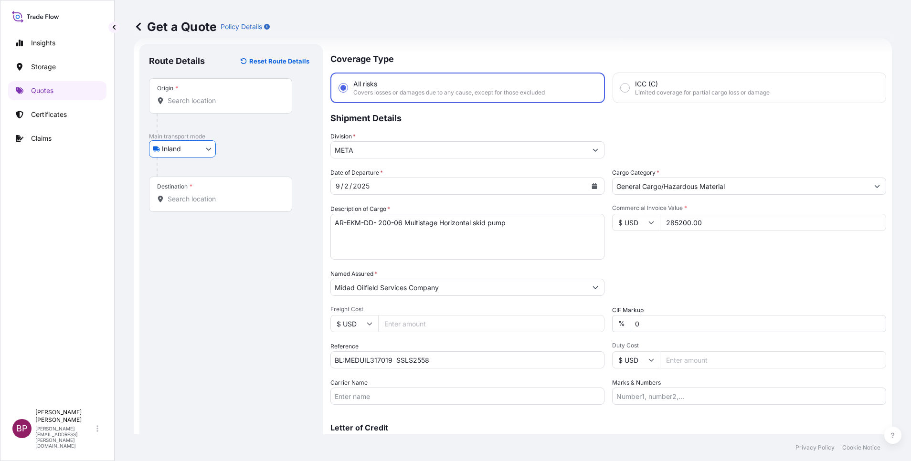
click at [227, 98] on input "Origin *" at bounding box center [224, 101] width 113 height 10
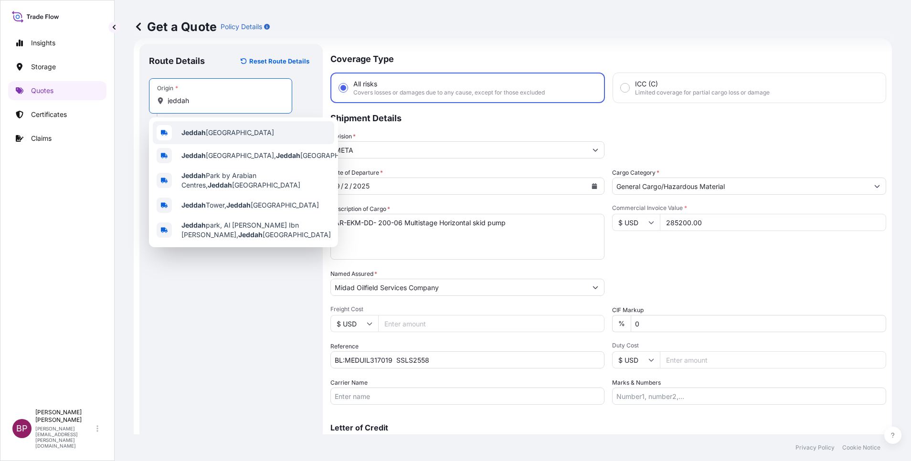
click at [230, 137] on div "Jeddah [GEOGRAPHIC_DATA]" at bounding box center [243, 132] width 181 height 23
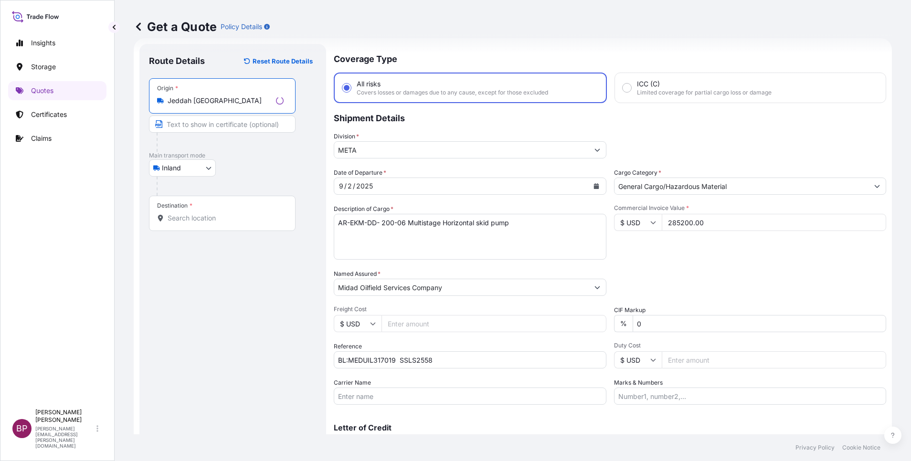
type input "Jeddah [GEOGRAPHIC_DATA]"
click at [199, 221] on input "Destination *" at bounding box center [226, 218] width 116 height 10
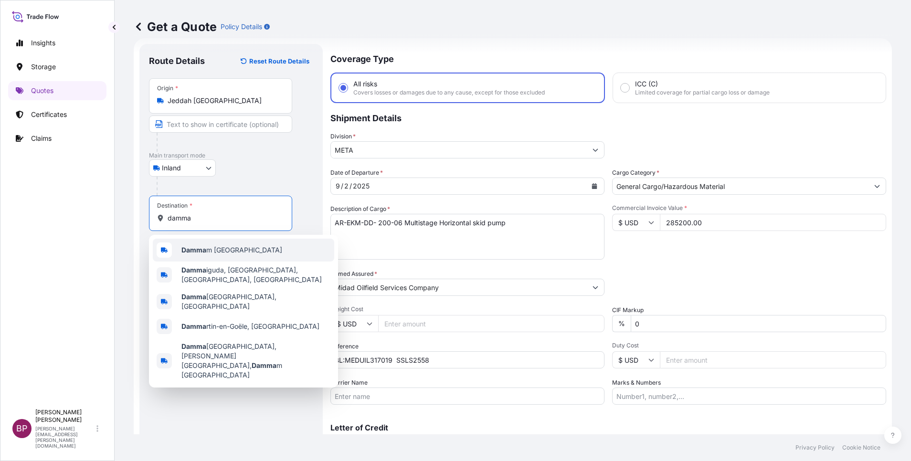
click at [239, 255] on div "Damma m [GEOGRAPHIC_DATA]" at bounding box center [243, 250] width 181 height 23
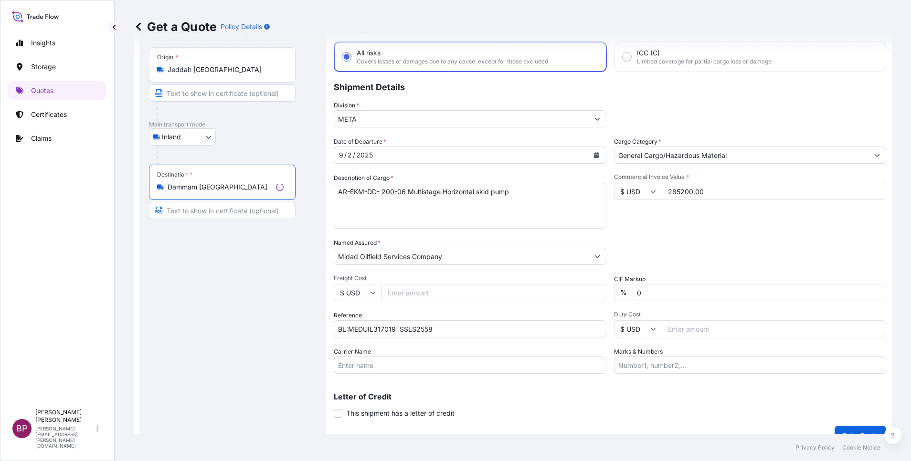
scroll to position [63, 0]
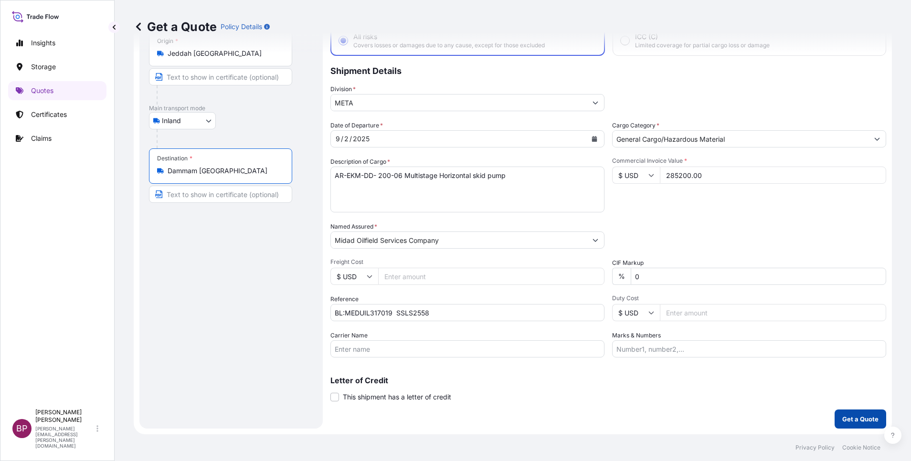
type input "Dammam [GEOGRAPHIC_DATA]"
click at [845, 419] on p "Get a Quote" at bounding box center [860, 419] width 36 height 10
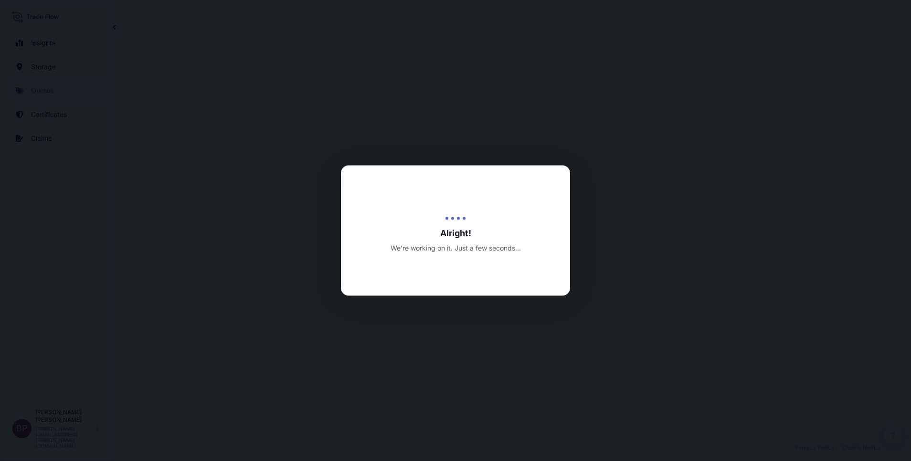
select select "Inland"
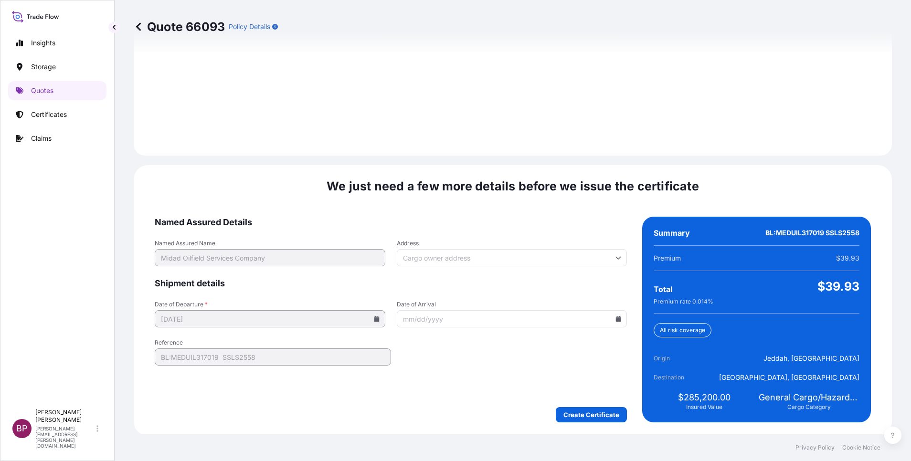
scroll to position [1338, 0]
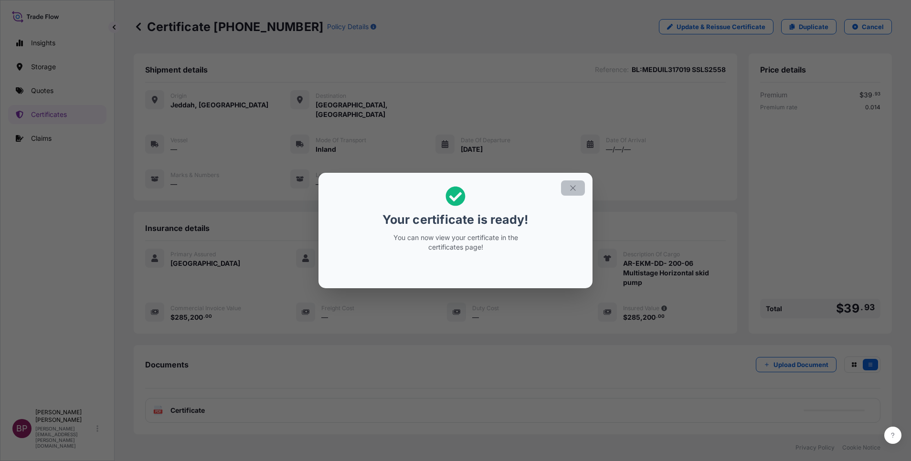
click at [574, 192] on button "button" at bounding box center [573, 187] width 24 height 15
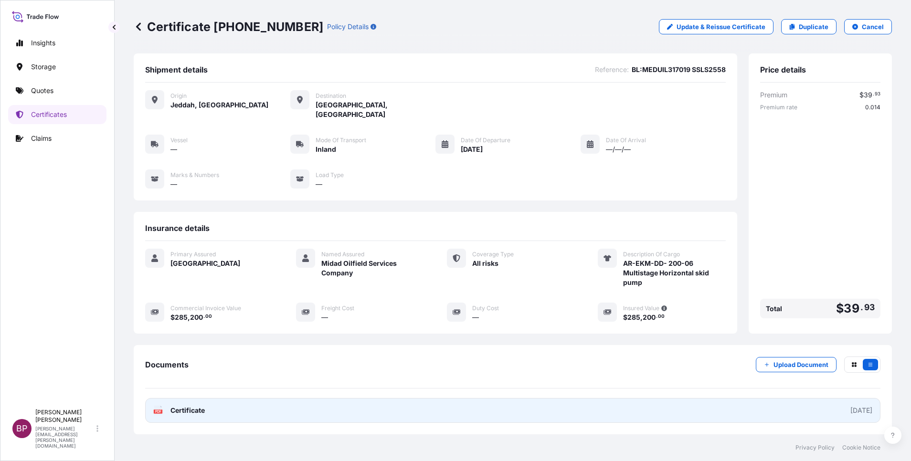
click at [189, 406] on span "Certificate" at bounding box center [187, 411] width 34 height 10
